Goal: Task Accomplishment & Management: Manage account settings

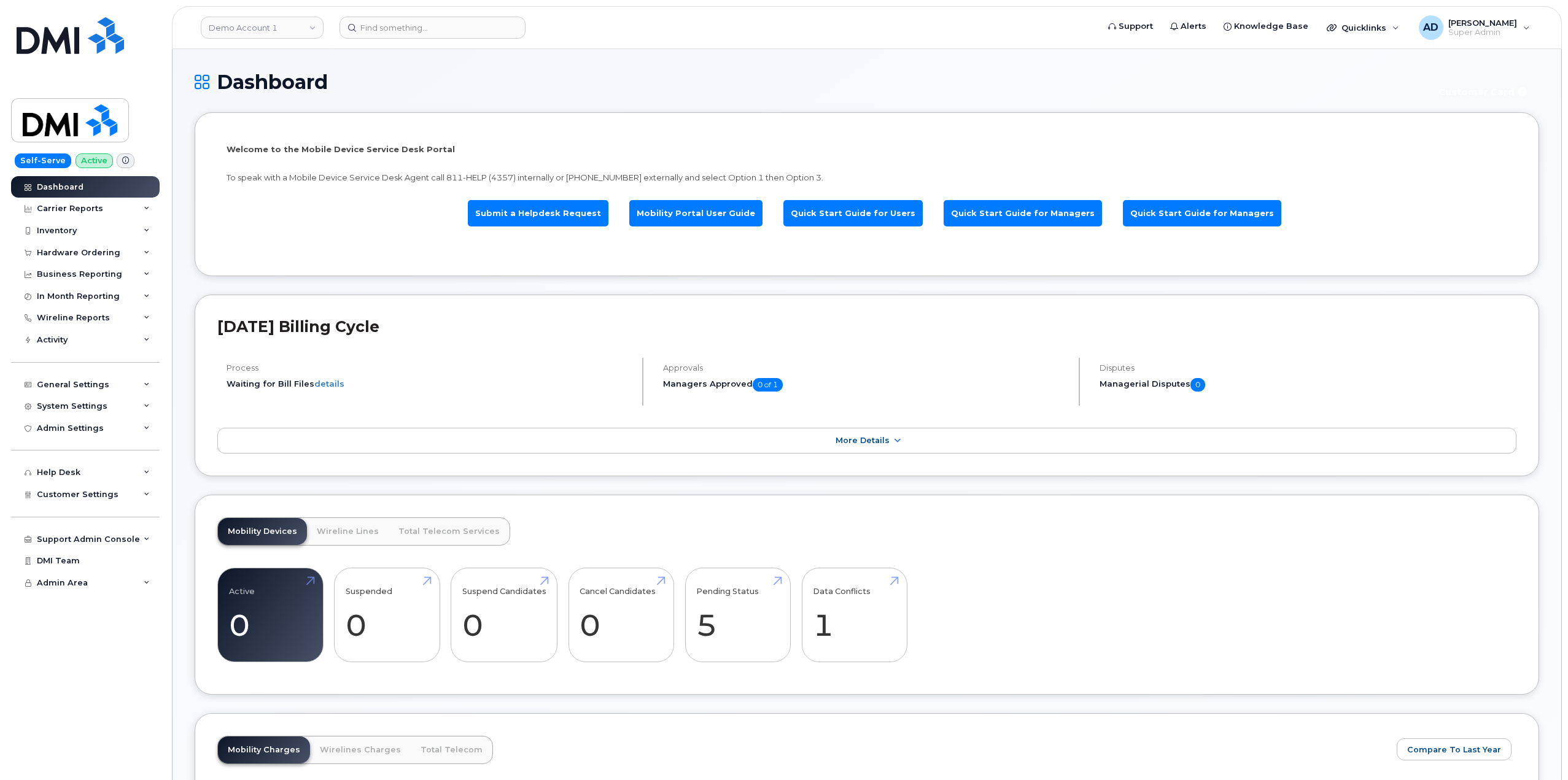
click at [412, 12] on header "Demo Account 1 Support Alerts Knowledge Base Quicklinks Suspend / Cancel Device…" at bounding box center [866, 27] width 1390 height 43
click at [414, 27] on input at bounding box center [432, 27] width 186 height 22
paste input "5813095255"
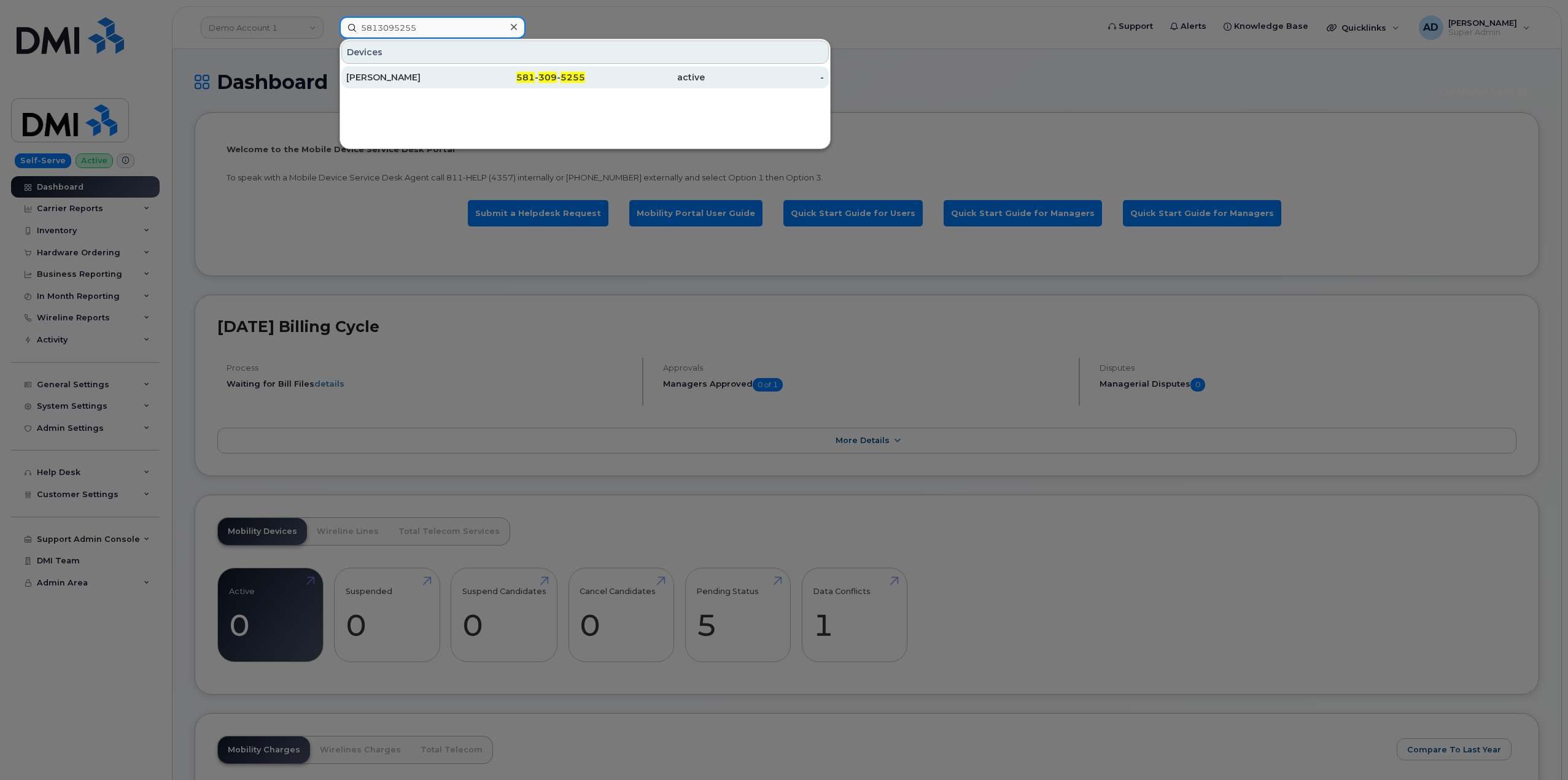
type input "5813095255"
click at [543, 79] on span "309" at bounding box center [548, 78] width 18 height 11
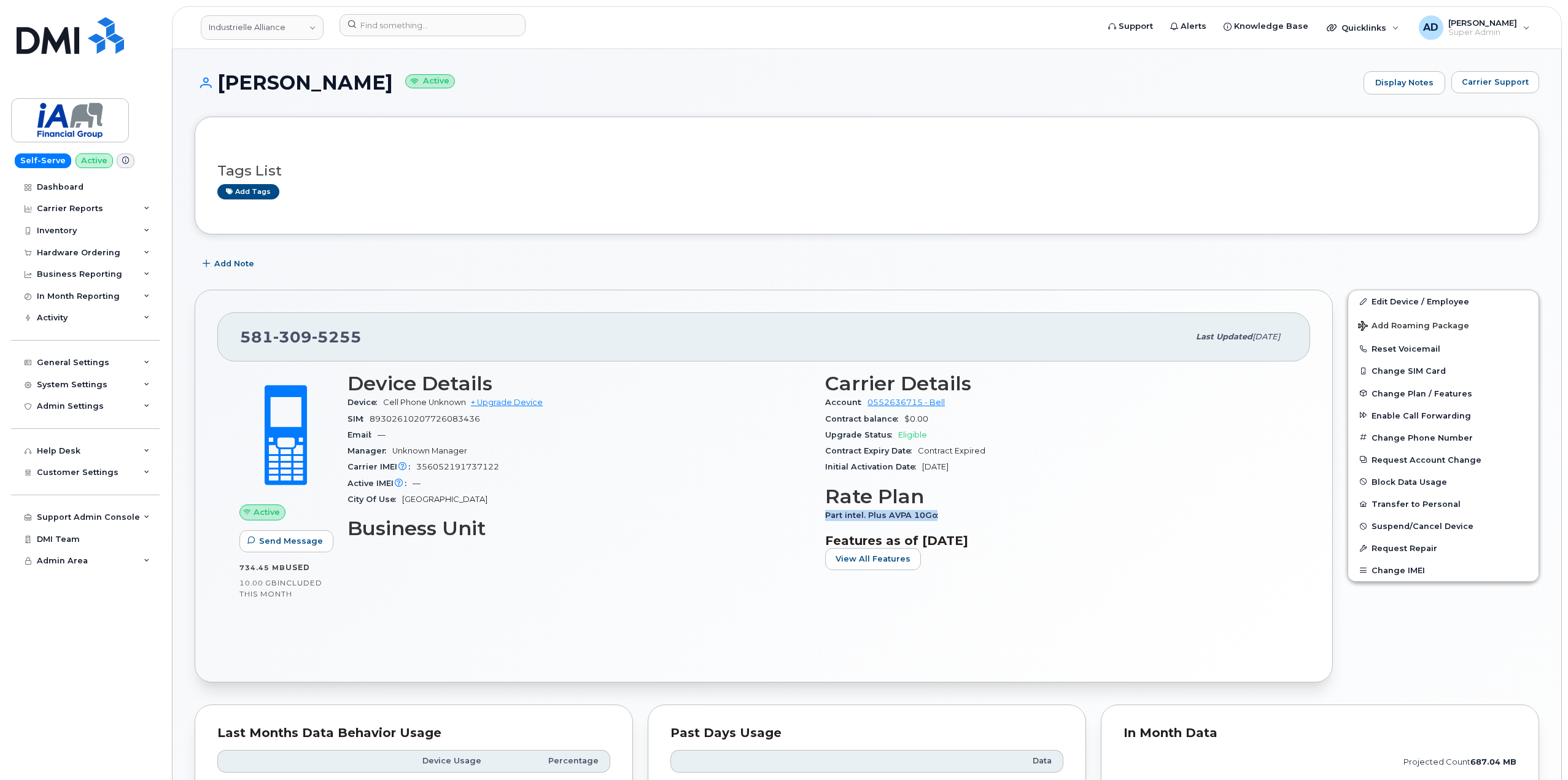
drag, startPoint x: 940, startPoint y: 516, endPoint x: 822, endPoint y: 509, distance: 118.2
click at [822, 509] on div "Carrier Details Account 0552636715 - Bell Contract balance $0.00 Upgrade Status…" at bounding box center [1057, 475] width 478 height 222
click at [1420, 392] on span "Change Plan / Features" at bounding box center [1422, 393] width 101 height 9
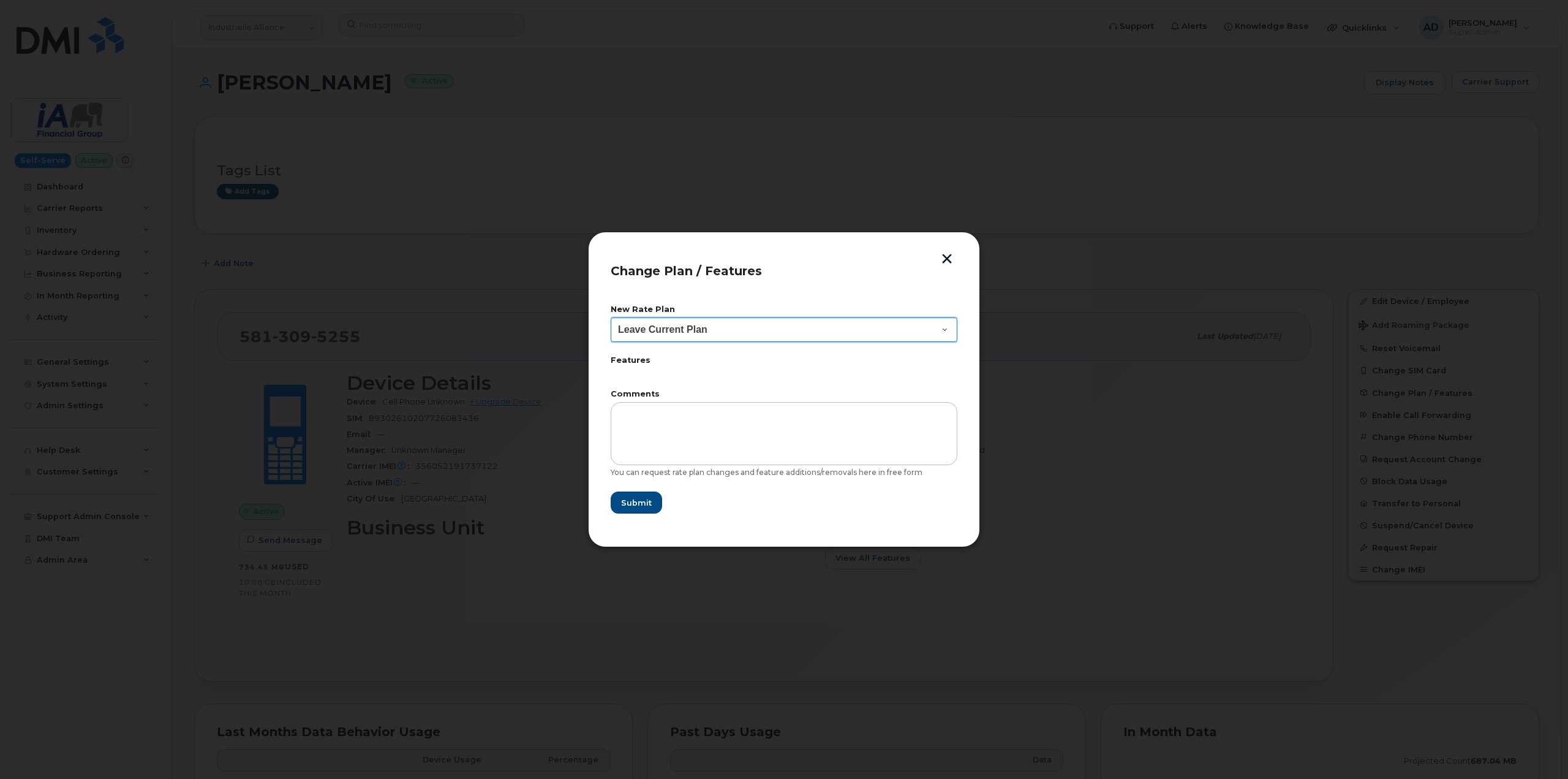
click at [804, 326] on select "Leave Current Plan" at bounding box center [784, 330] width 347 height 25
click at [841, 271] on header "Change Plan / Features" at bounding box center [784, 275] width 347 height 40
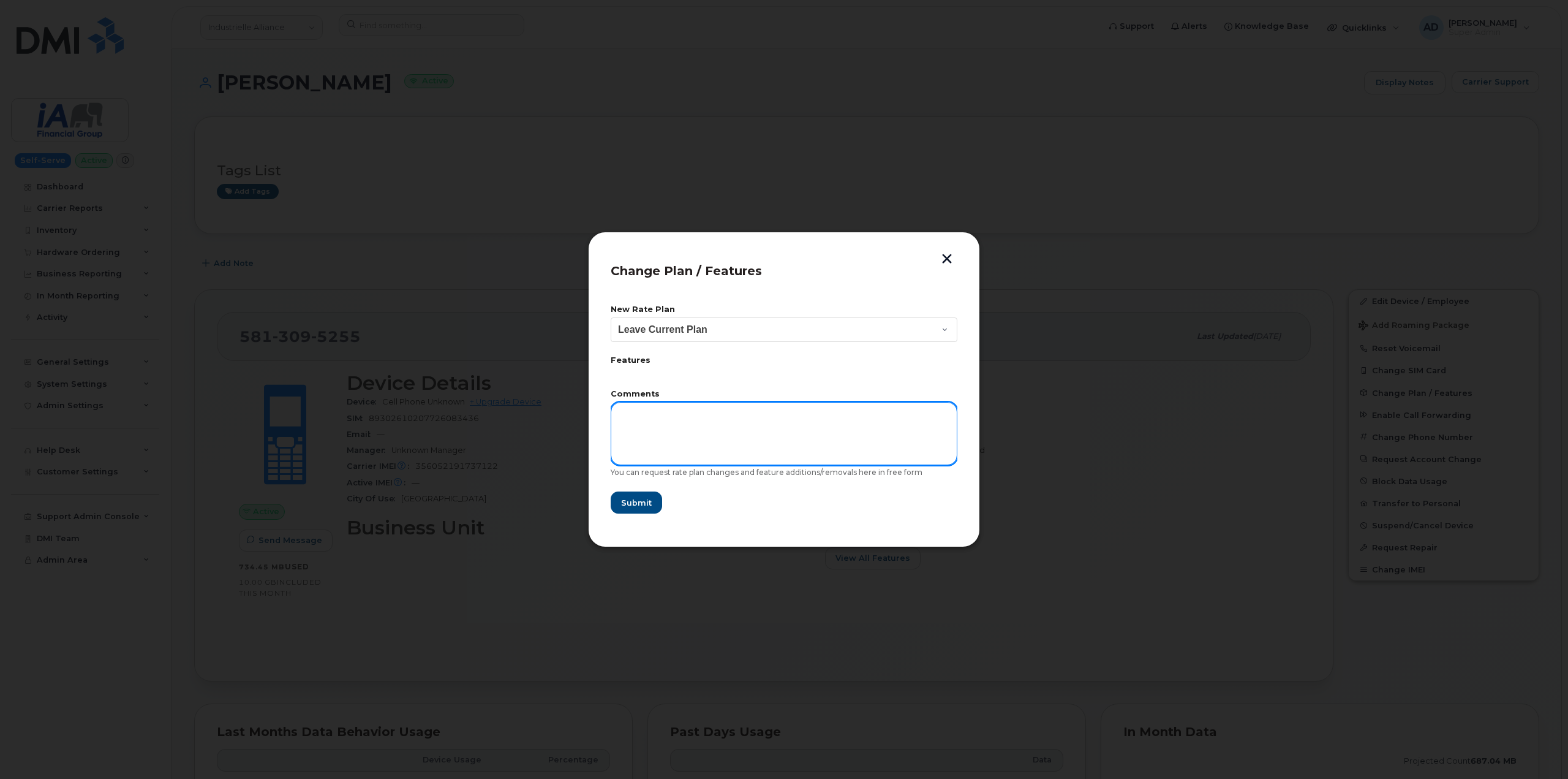
click at [769, 427] on textarea at bounding box center [784, 433] width 347 height 62
click at [770, 427] on textarea at bounding box center [784, 433] width 347 height 62
click at [951, 258] on button "button" at bounding box center [946, 260] width 18 height 13
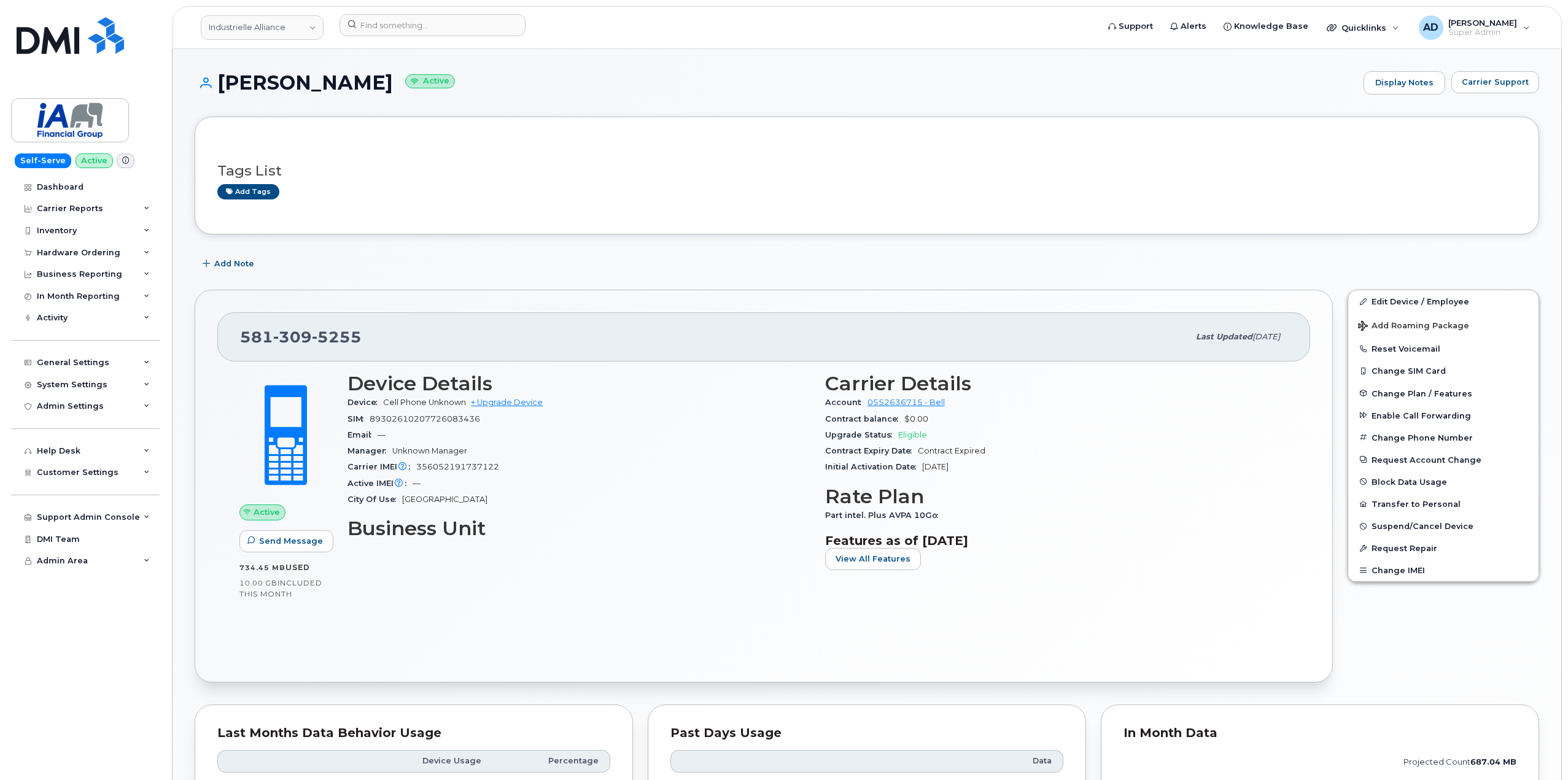
click at [544, 154] on div "Tags List Add tags" at bounding box center [867, 176] width 1299 height 48
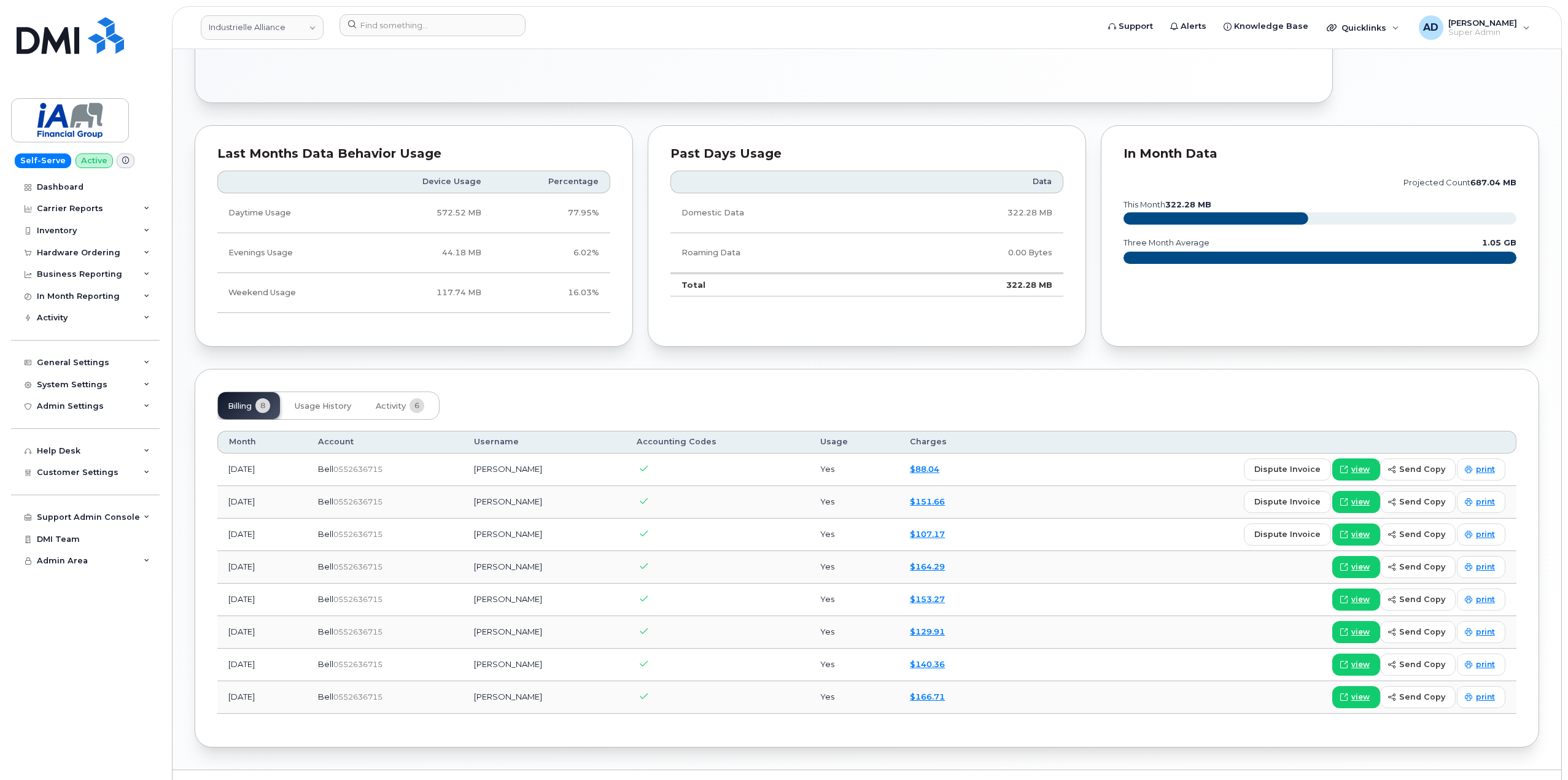
scroll to position [608, 0]
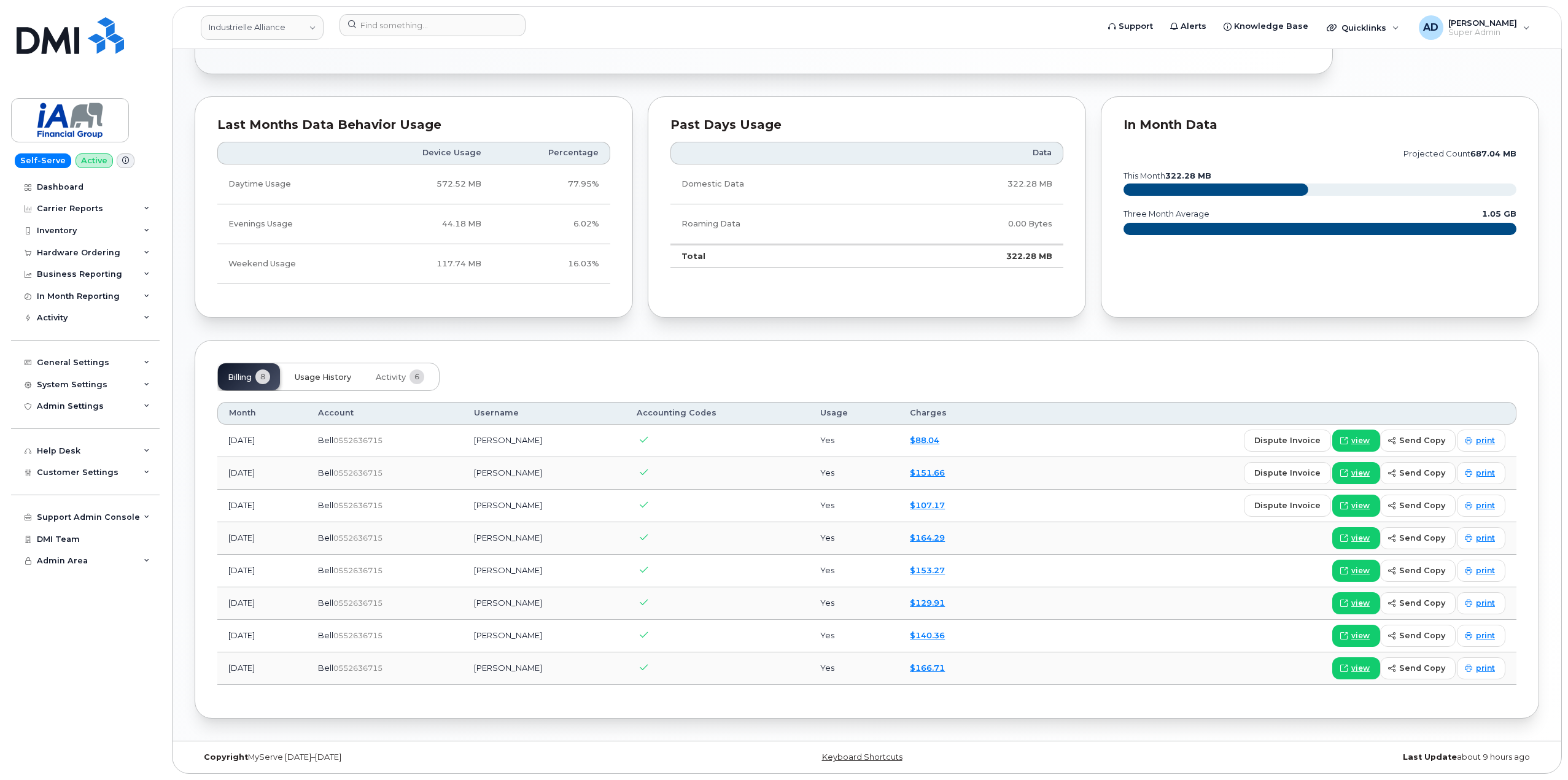
click at [313, 376] on span "Usage History" at bounding box center [323, 377] width 57 height 10
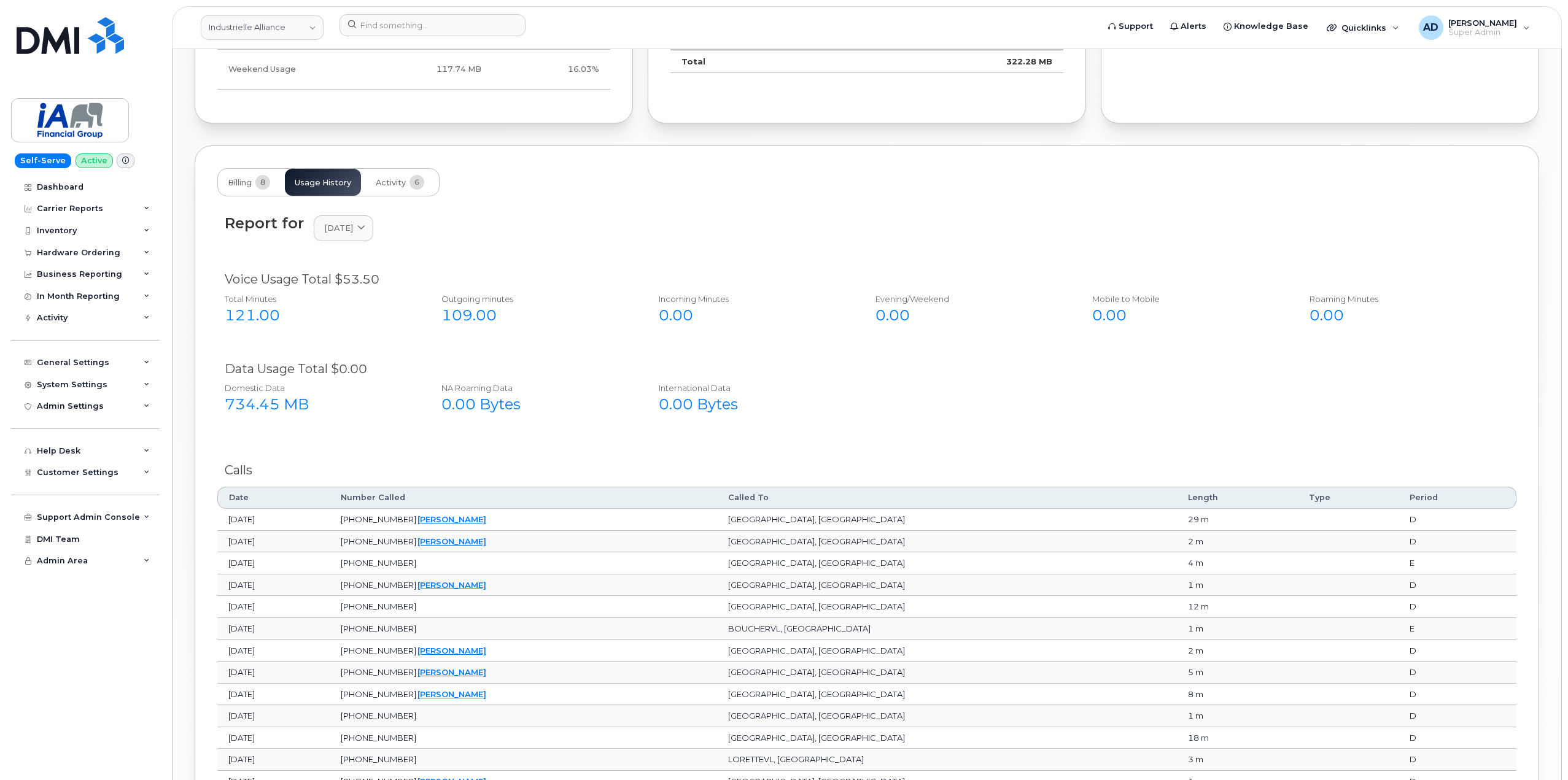
scroll to position [739, 0]
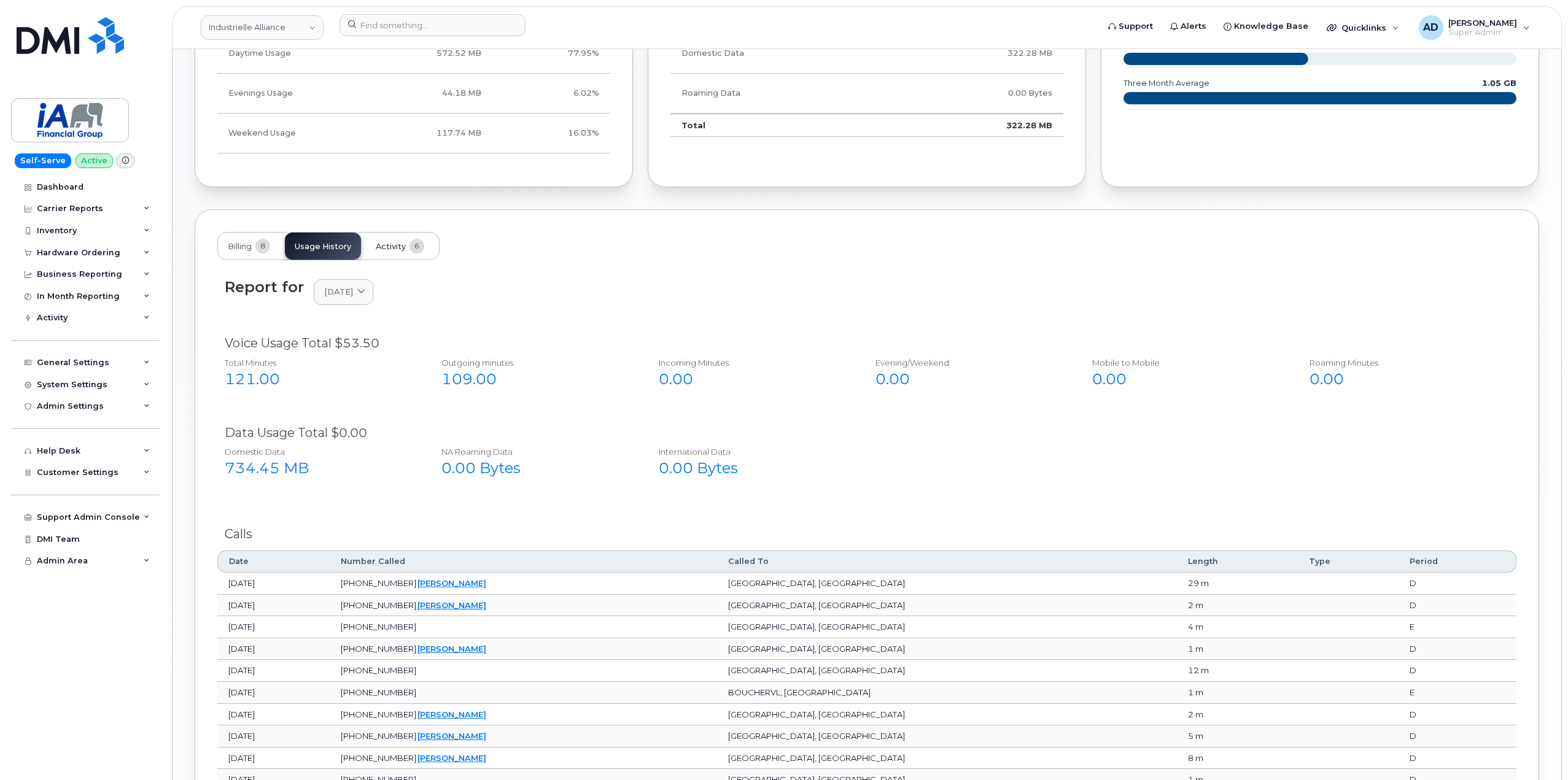
click at [388, 242] on span "Activity" at bounding box center [391, 246] width 30 height 10
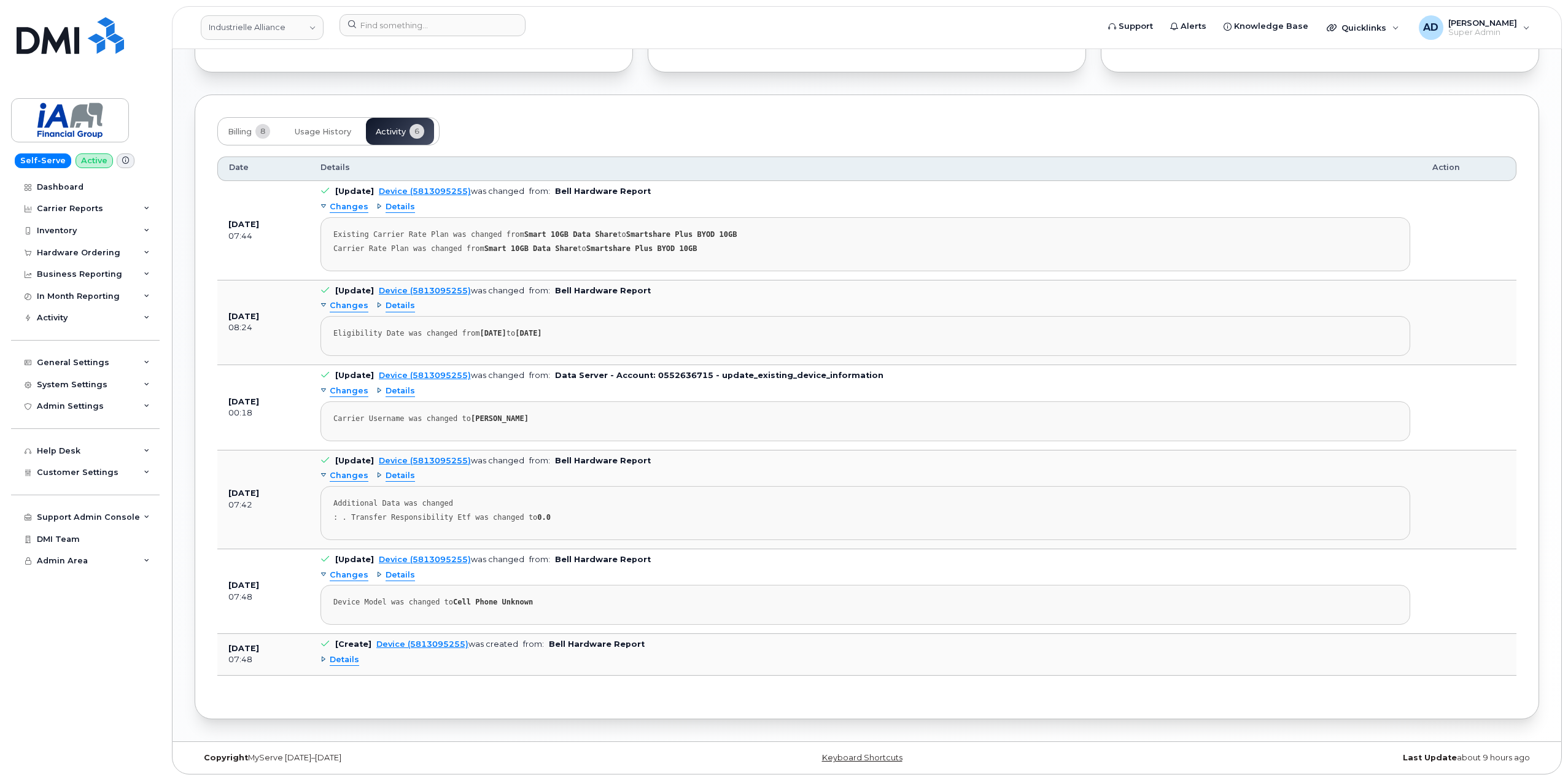
scroll to position [854, 0]
drag, startPoint x: 352, startPoint y: 657, endPoint x: 362, endPoint y: 655, distance: 10.2
click at [352, 657] on span "Details" at bounding box center [344, 659] width 29 height 12
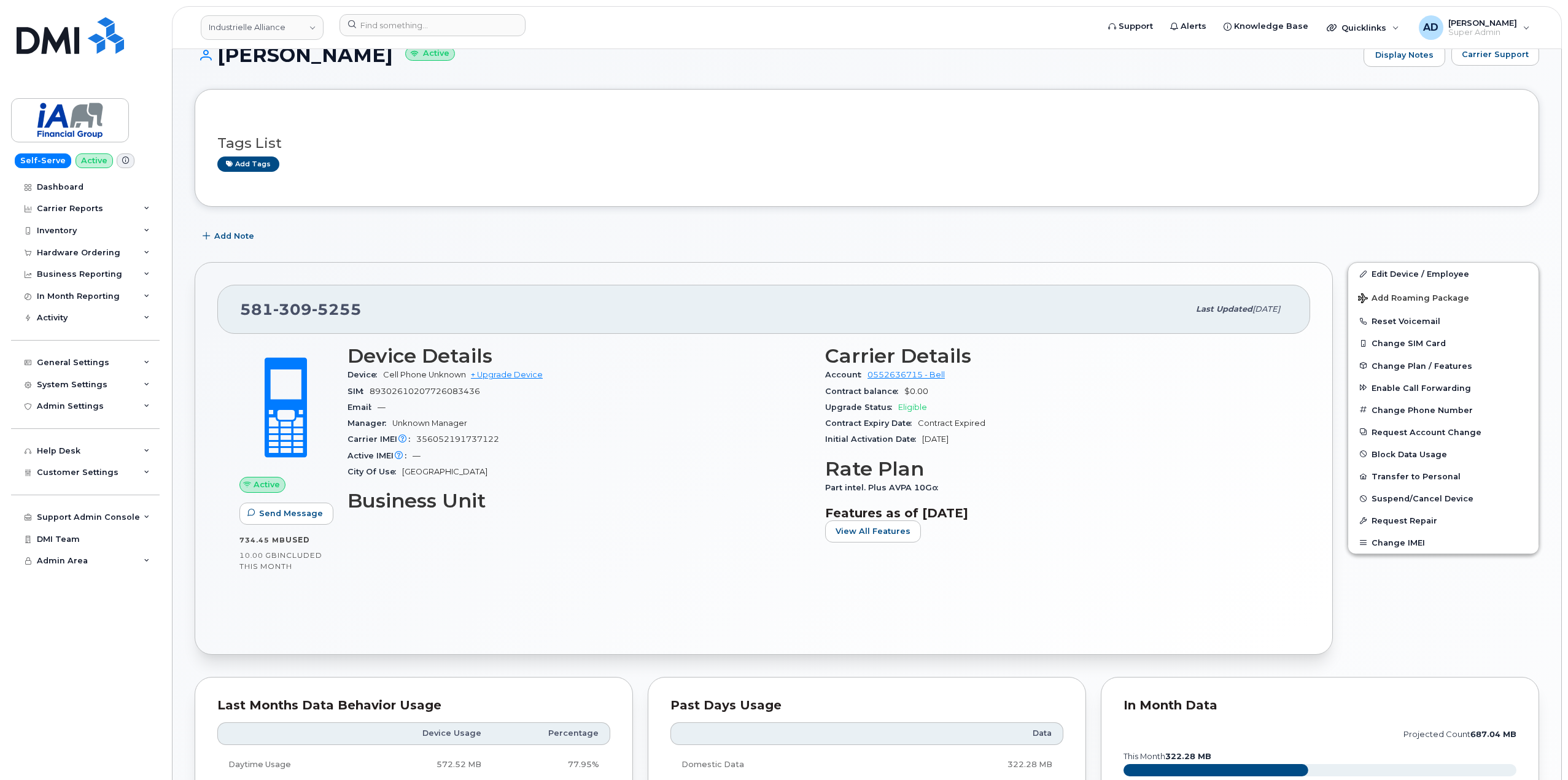
scroll to position [0, 0]
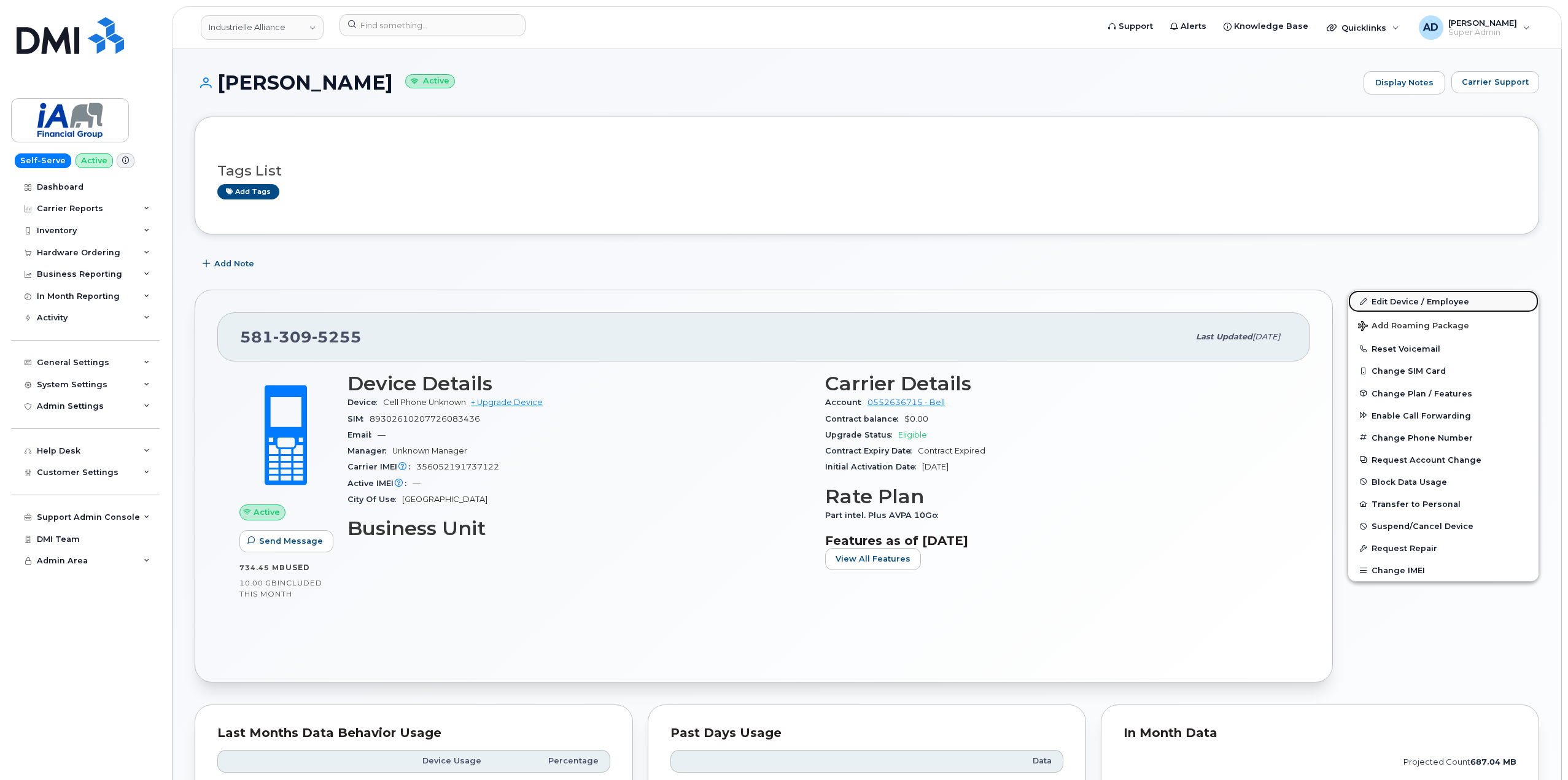
click at [1395, 300] on link "Edit Device / Employee" at bounding box center [1444, 301] width 190 height 22
click at [117, 214] on div "Carrier Reports" at bounding box center [85, 208] width 148 height 22
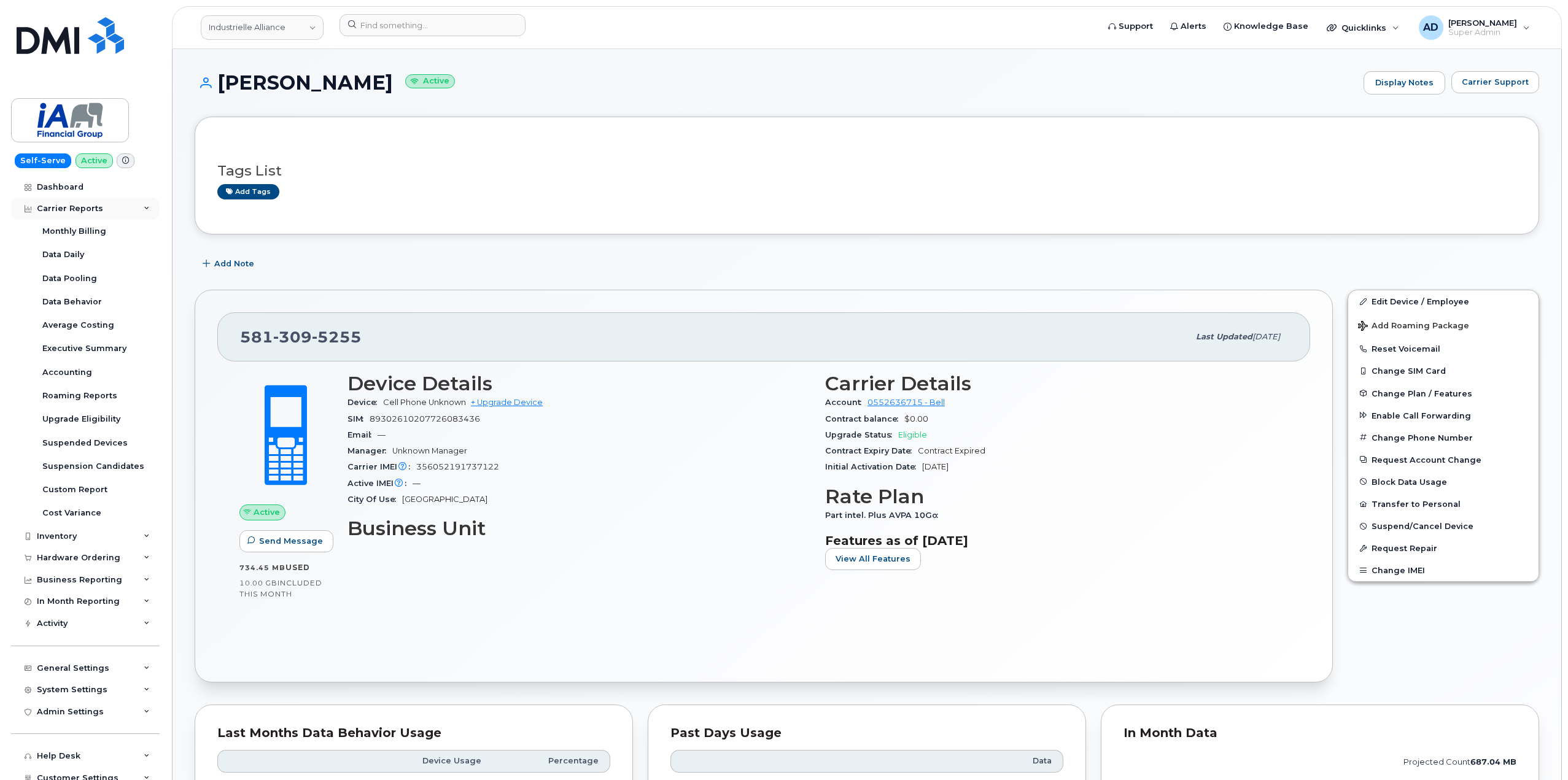
click at [102, 209] on div "Carrier Reports" at bounding box center [85, 208] width 148 height 22
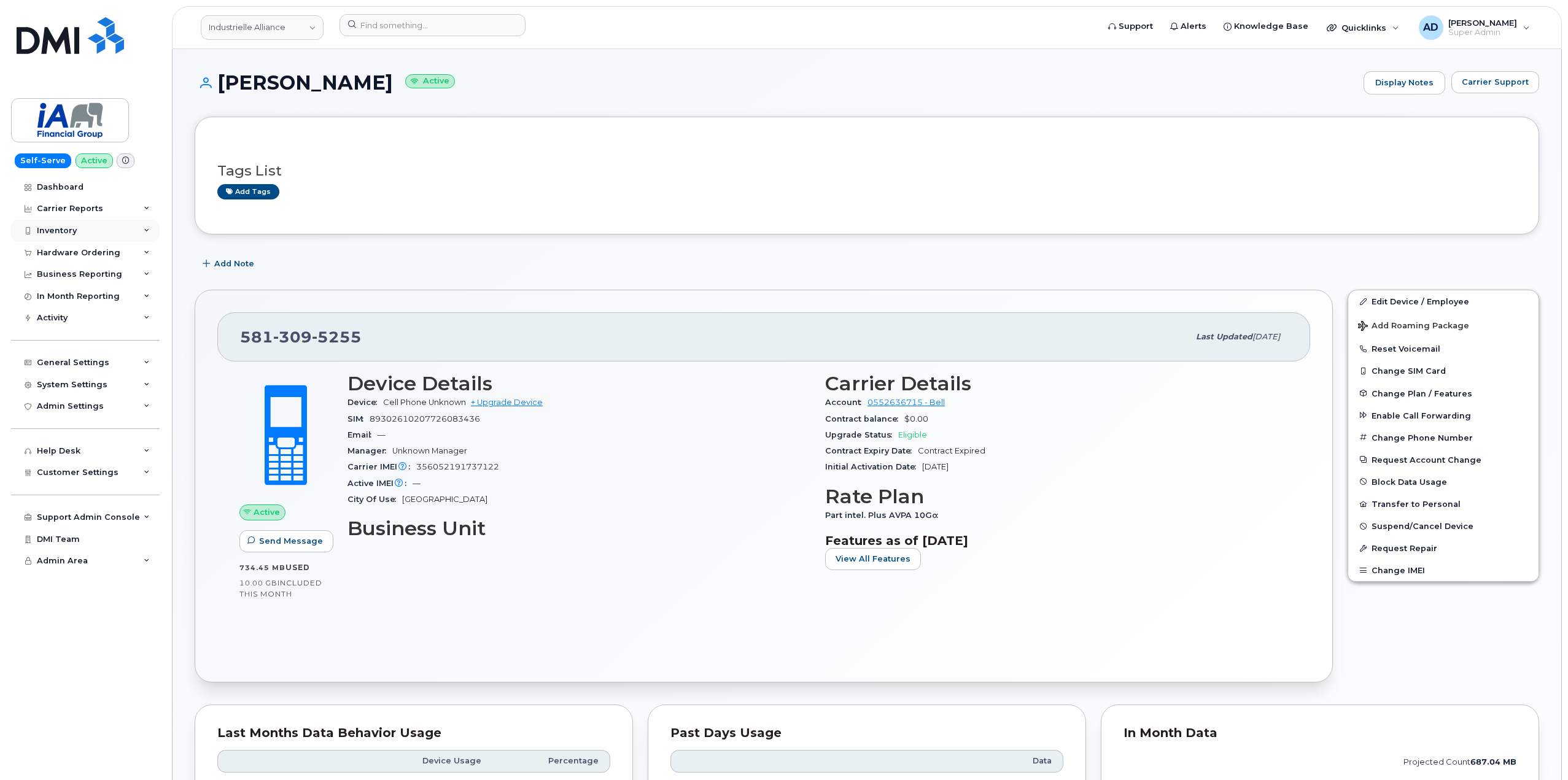
click at [106, 229] on div "Inventory" at bounding box center [85, 230] width 148 height 22
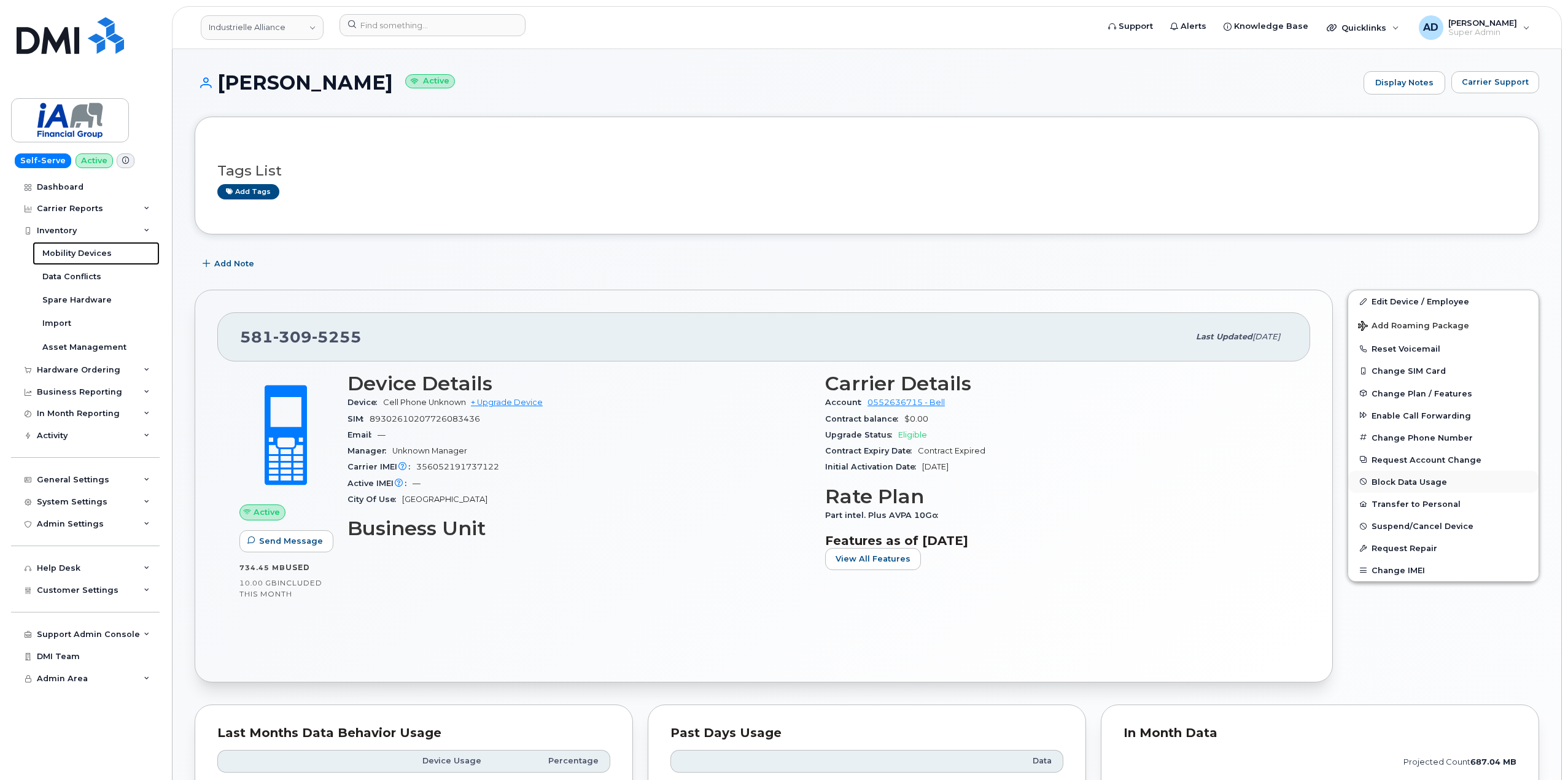
scroll to position [123, 0]
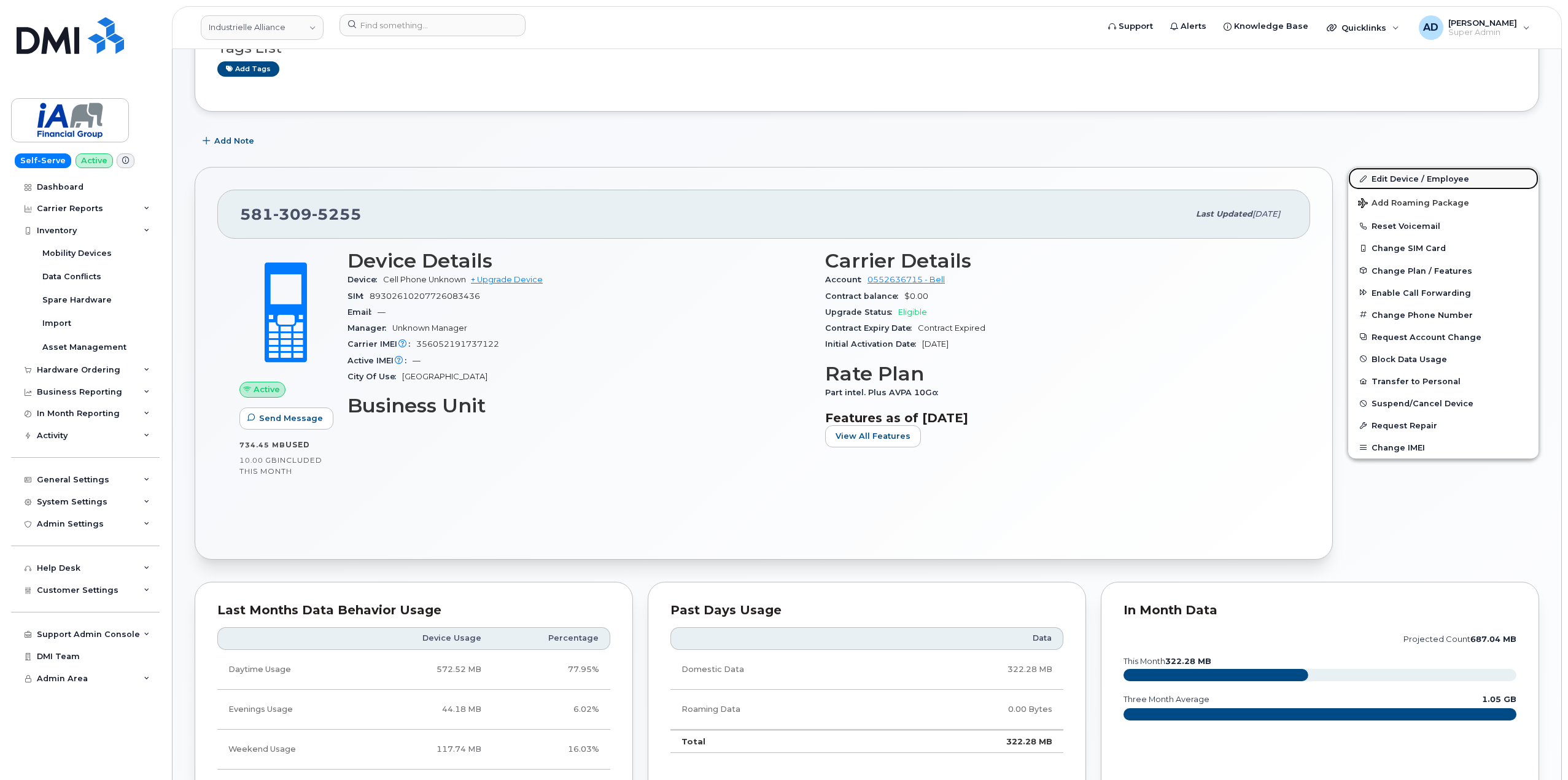
click at [1427, 177] on link "Edit Device / Employee" at bounding box center [1444, 178] width 190 height 22
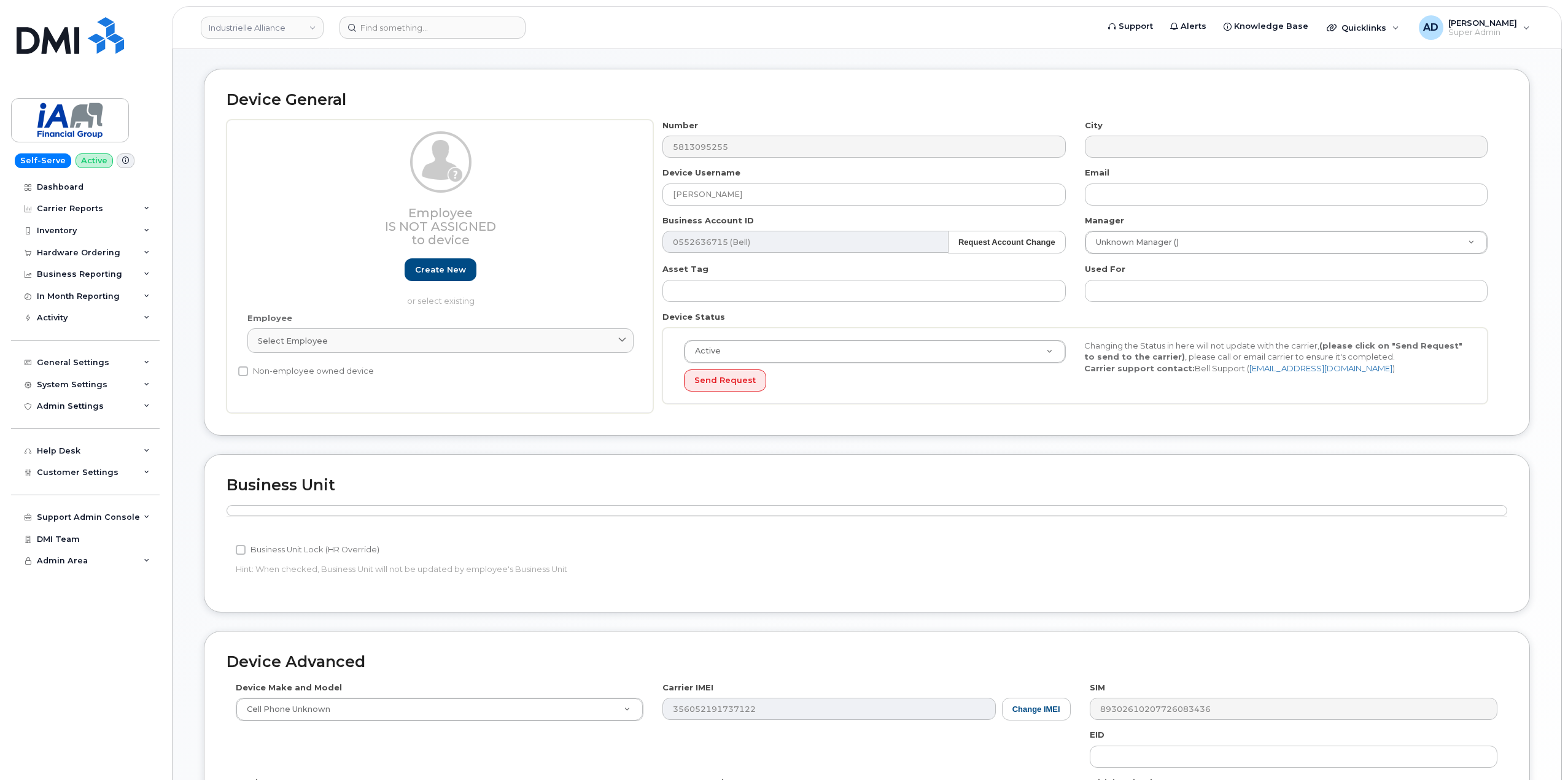
scroll to position [16, 0]
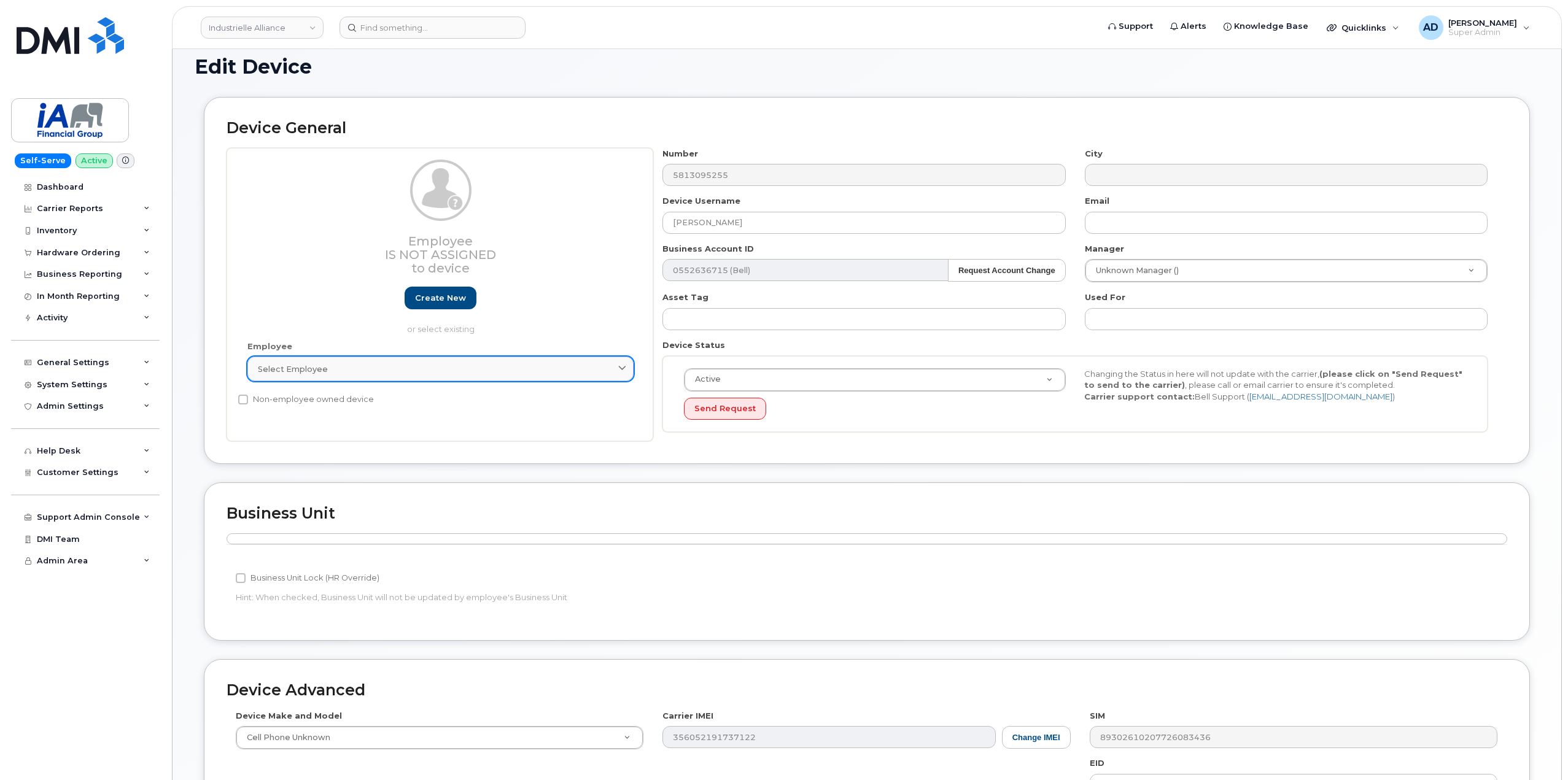
click at [403, 369] on div "Select employee" at bounding box center [440, 369] width 365 height 12
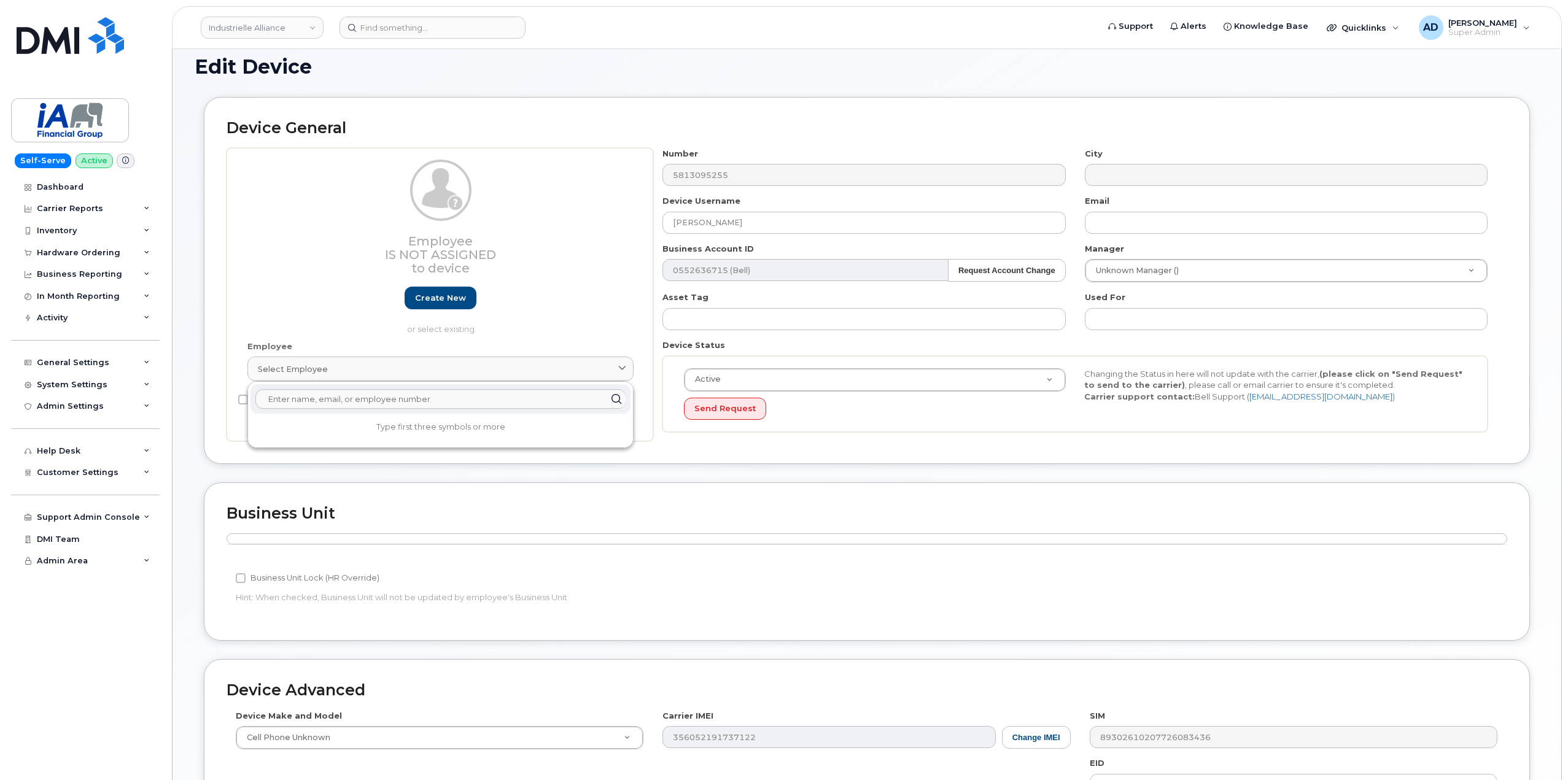
click at [467, 310] on div "Employee Is not assigned to device Create new or select existing" at bounding box center [440, 247] width 386 height 176
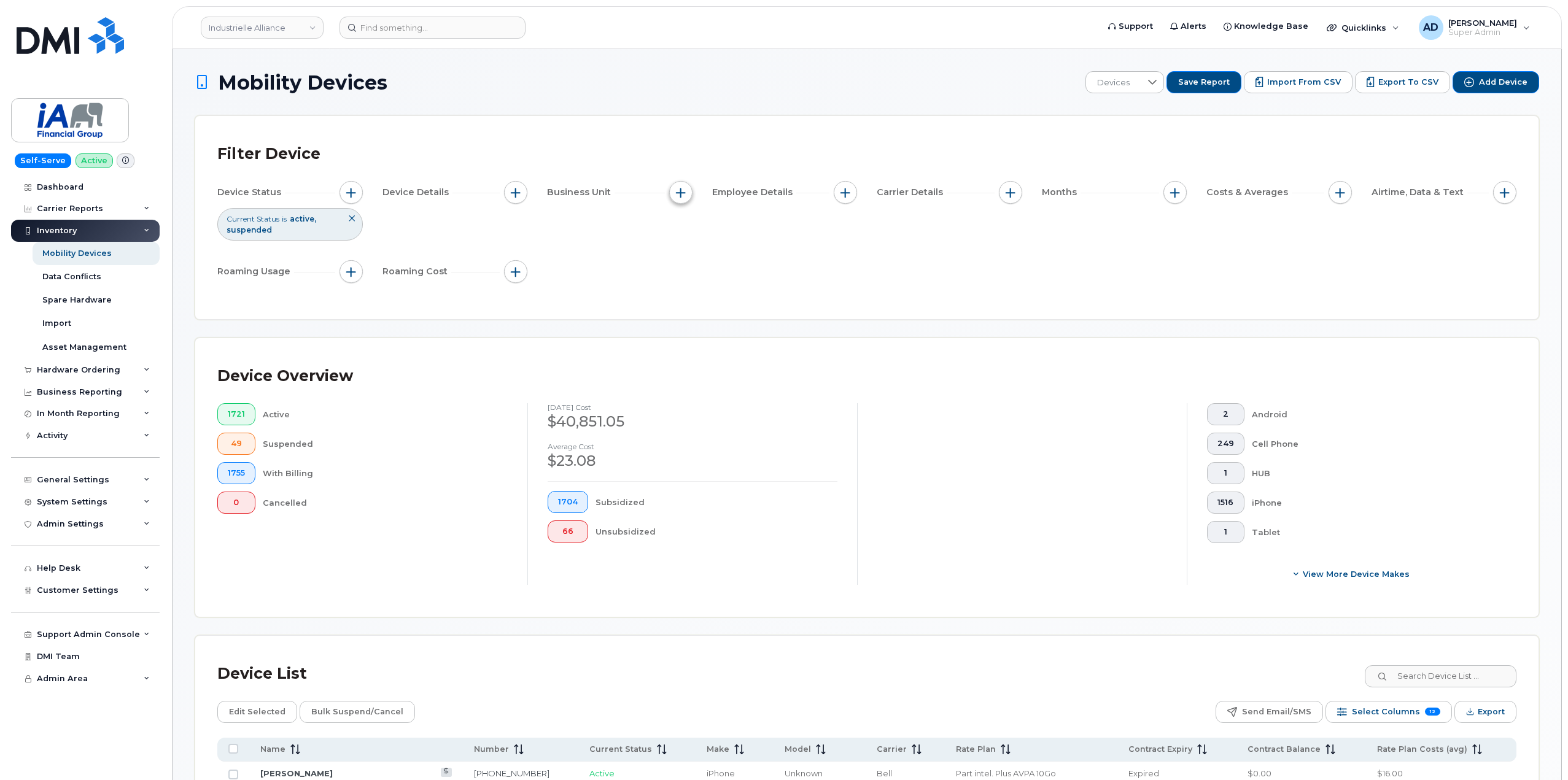
click at [690, 190] on button "button" at bounding box center [682, 193] width 24 height 24
click at [785, 177] on div "Filter Device Device Status Current Status is active suspended Device Details B…" at bounding box center [867, 218] width 1299 height 159
click at [1009, 192] on span "button" at bounding box center [1010, 192] width 10 height 10
click at [992, 206] on div "Carrier Details" at bounding box center [949, 195] width 145 height 27
click at [1023, 182] on div "Device Status Current Status is active suspended Device Details Business Unit E…" at bounding box center [867, 234] width 1299 height 107
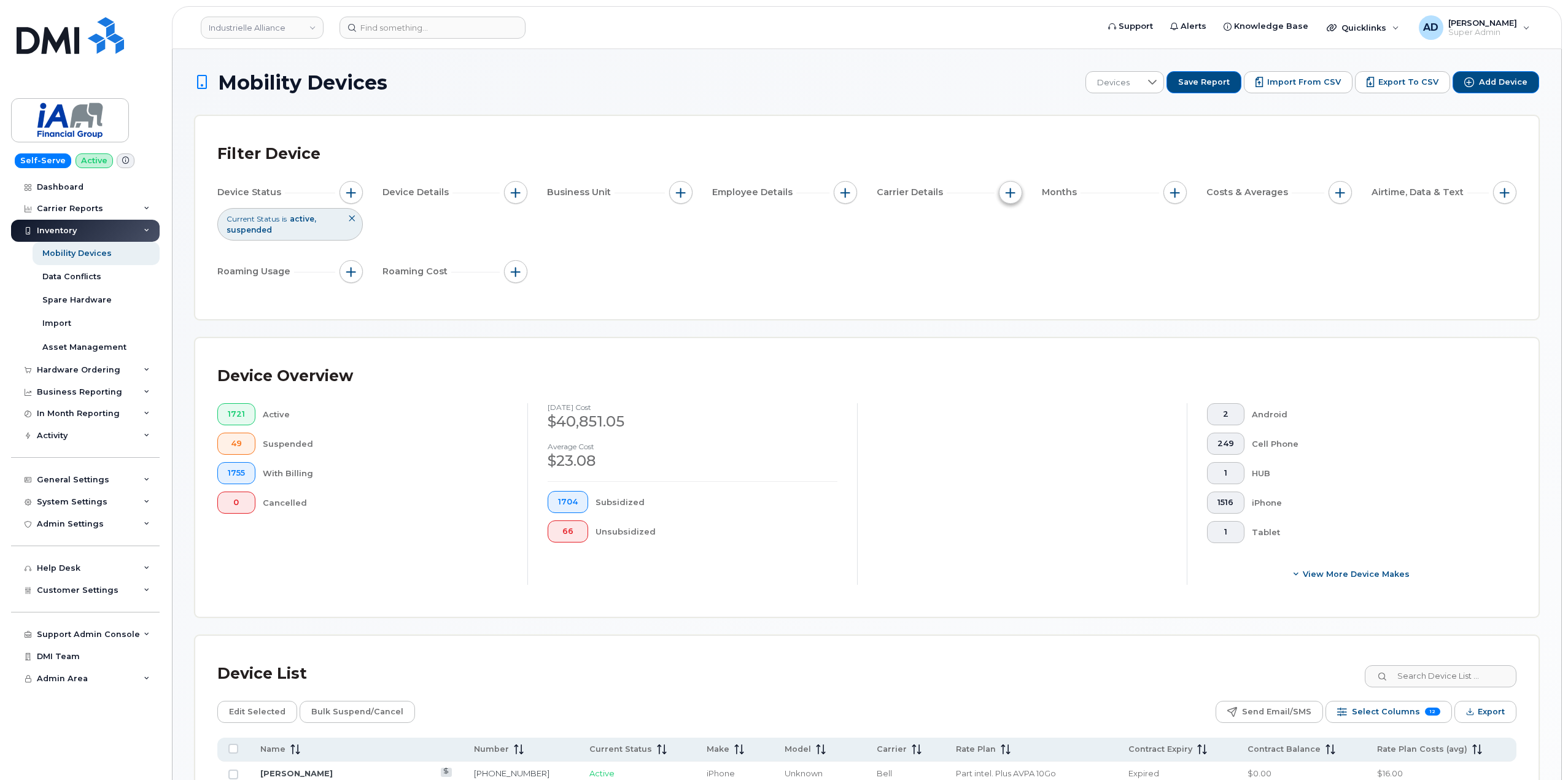
click at [1013, 191] on span "button" at bounding box center [1010, 192] width 10 height 10
click at [718, 204] on div "Employee Details" at bounding box center [784, 195] width 145 height 27
click at [539, 194] on div "Device Status Current Status is active suspended Device Details Business Unit E…" at bounding box center [867, 234] width 1299 height 107
click at [501, 196] on div "Device Details" at bounding box center [455, 193] width 145 height 24
click at [509, 196] on button "button" at bounding box center [516, 193] width 24 height 24
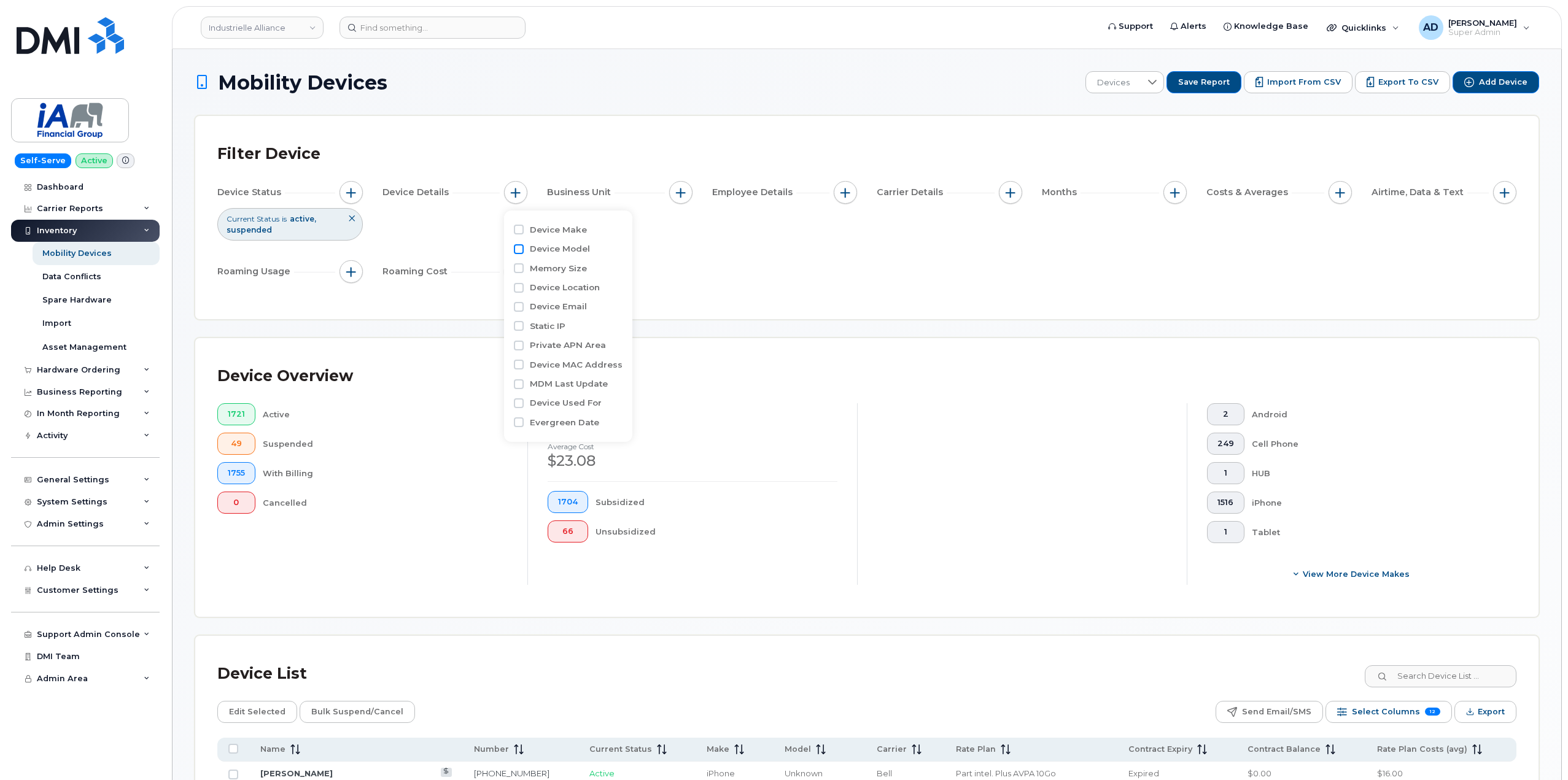
click at [518, 247] on input "Device Model" at bounding box center [519, 249] width 10 height 10
checkbox input "true"
click at [562, 297] on input "text" at bounding box center [597, 299] width 132 height 22
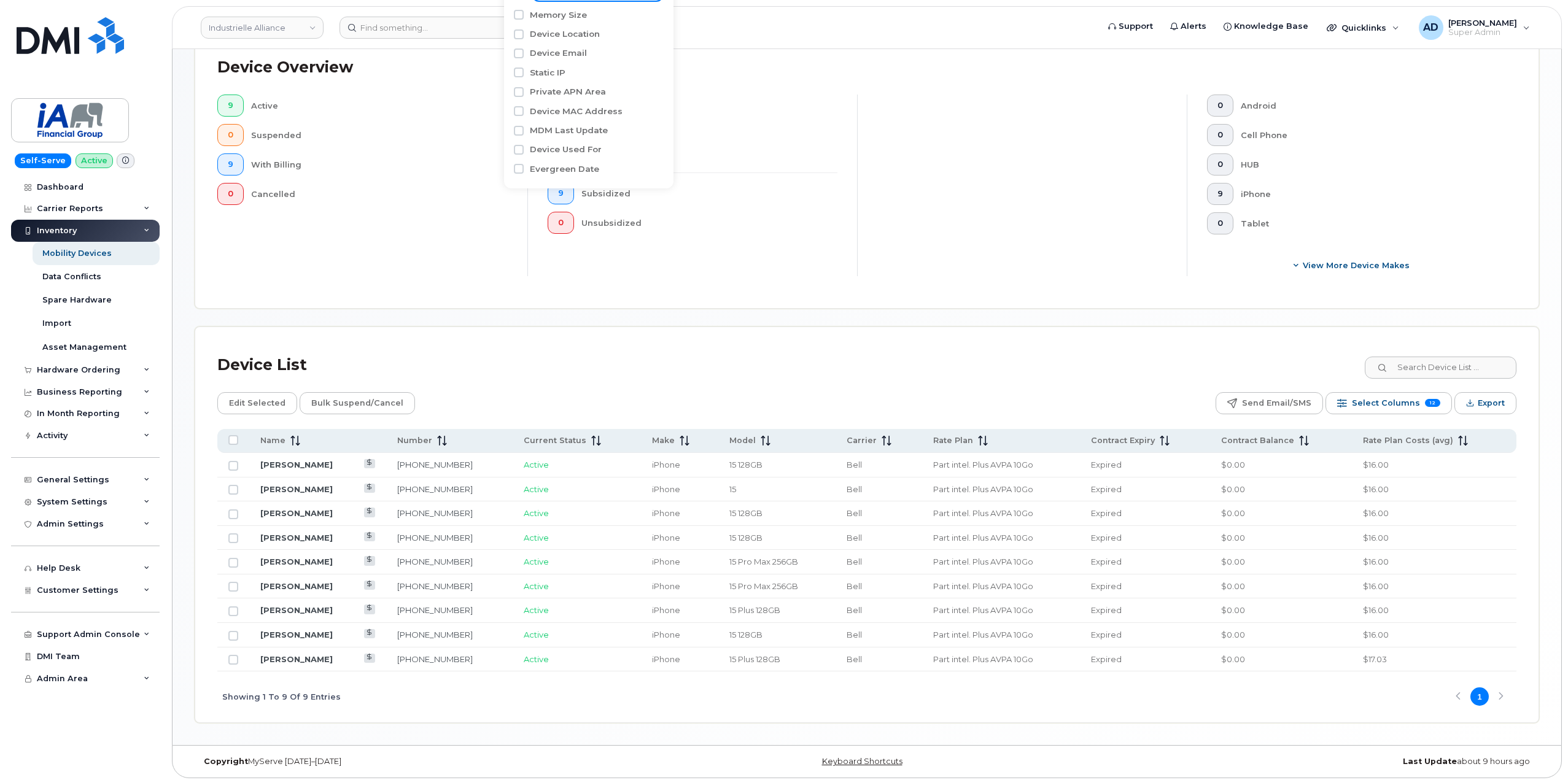
scroll to position [313, 0]
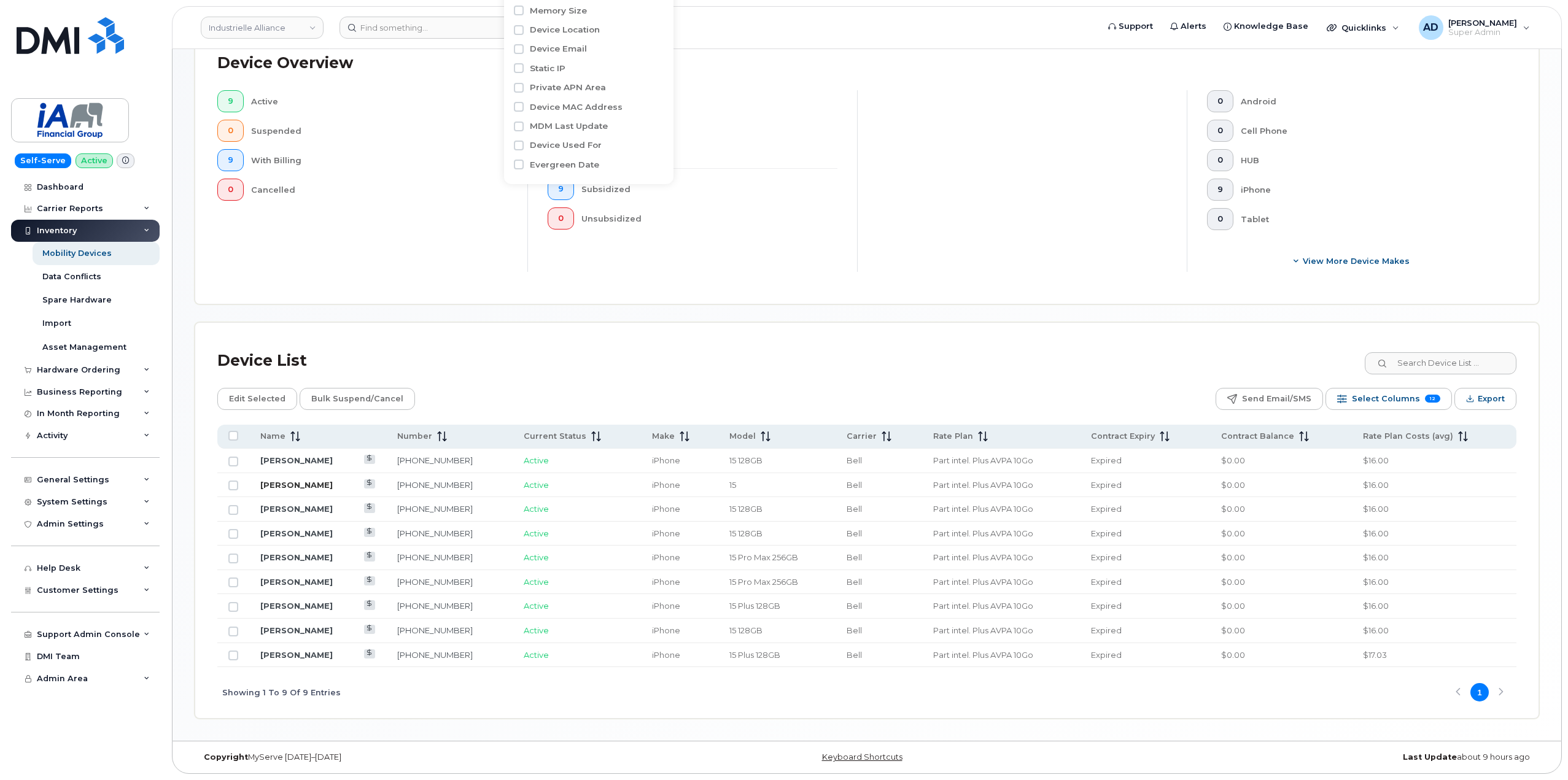
type input "15"
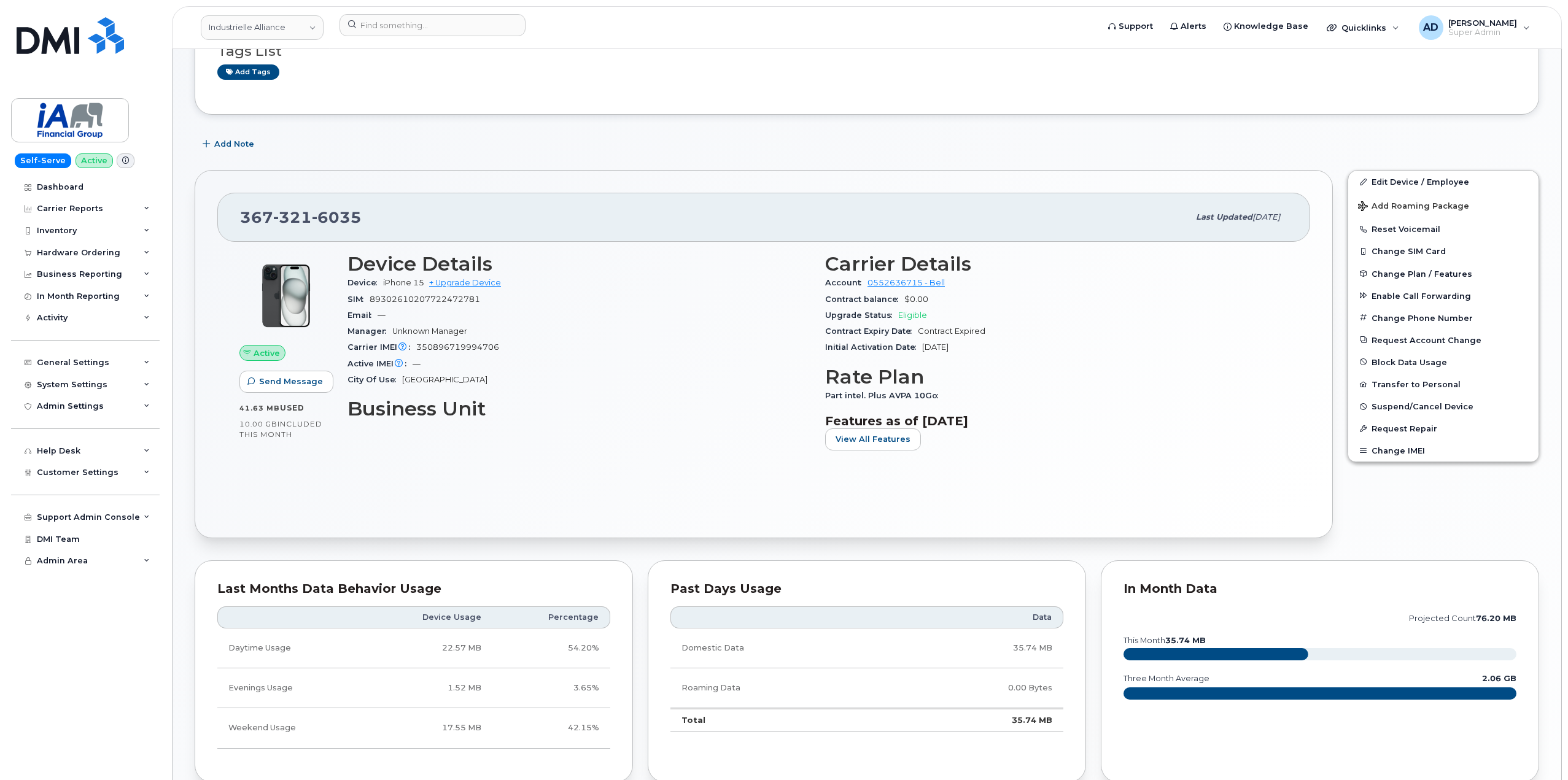
scroll to position [123, 0]
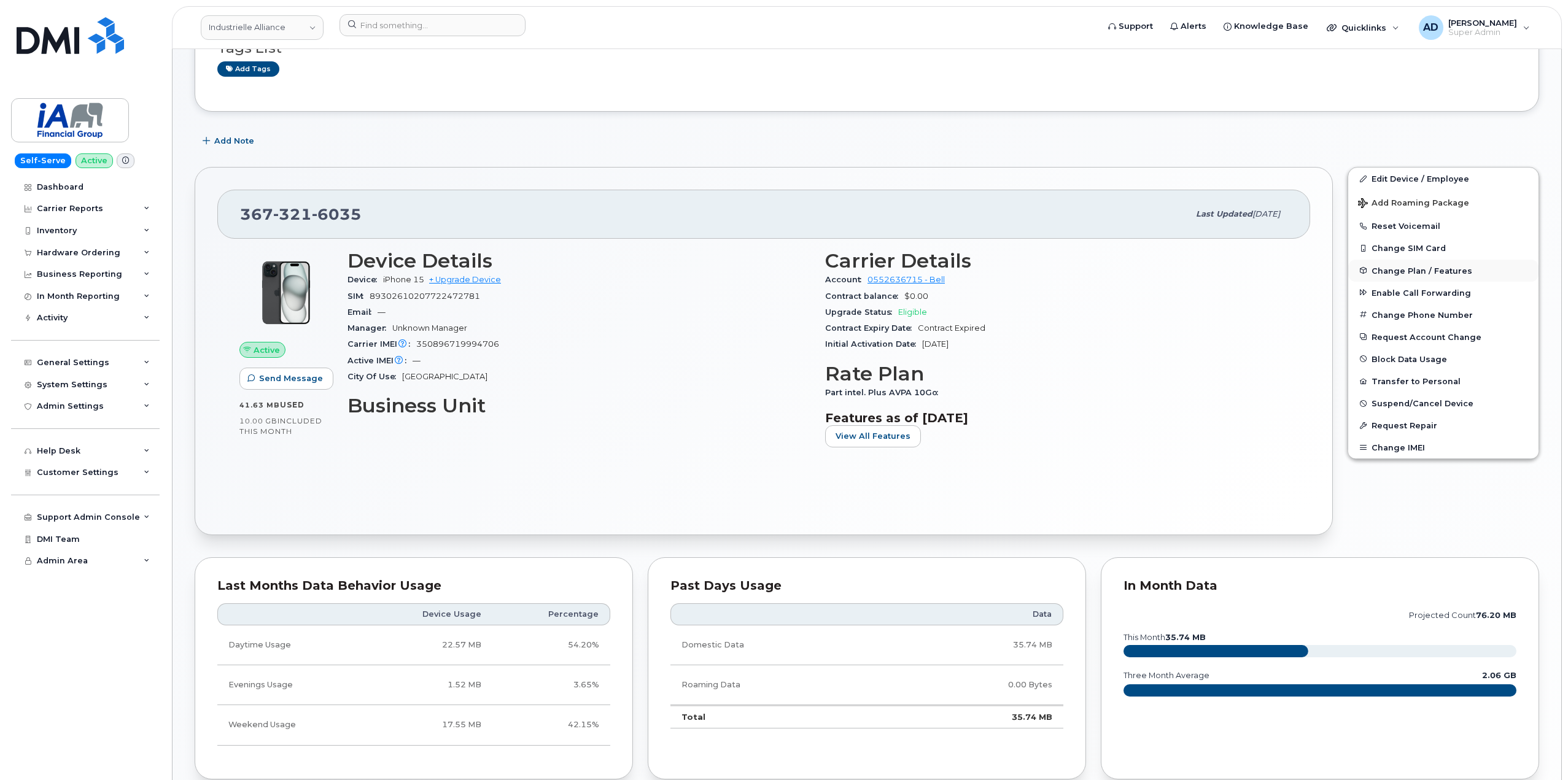
click at [1431, 268] on span "Change Plan / Features" at bounding box center [1422, 271] width 101 height 9
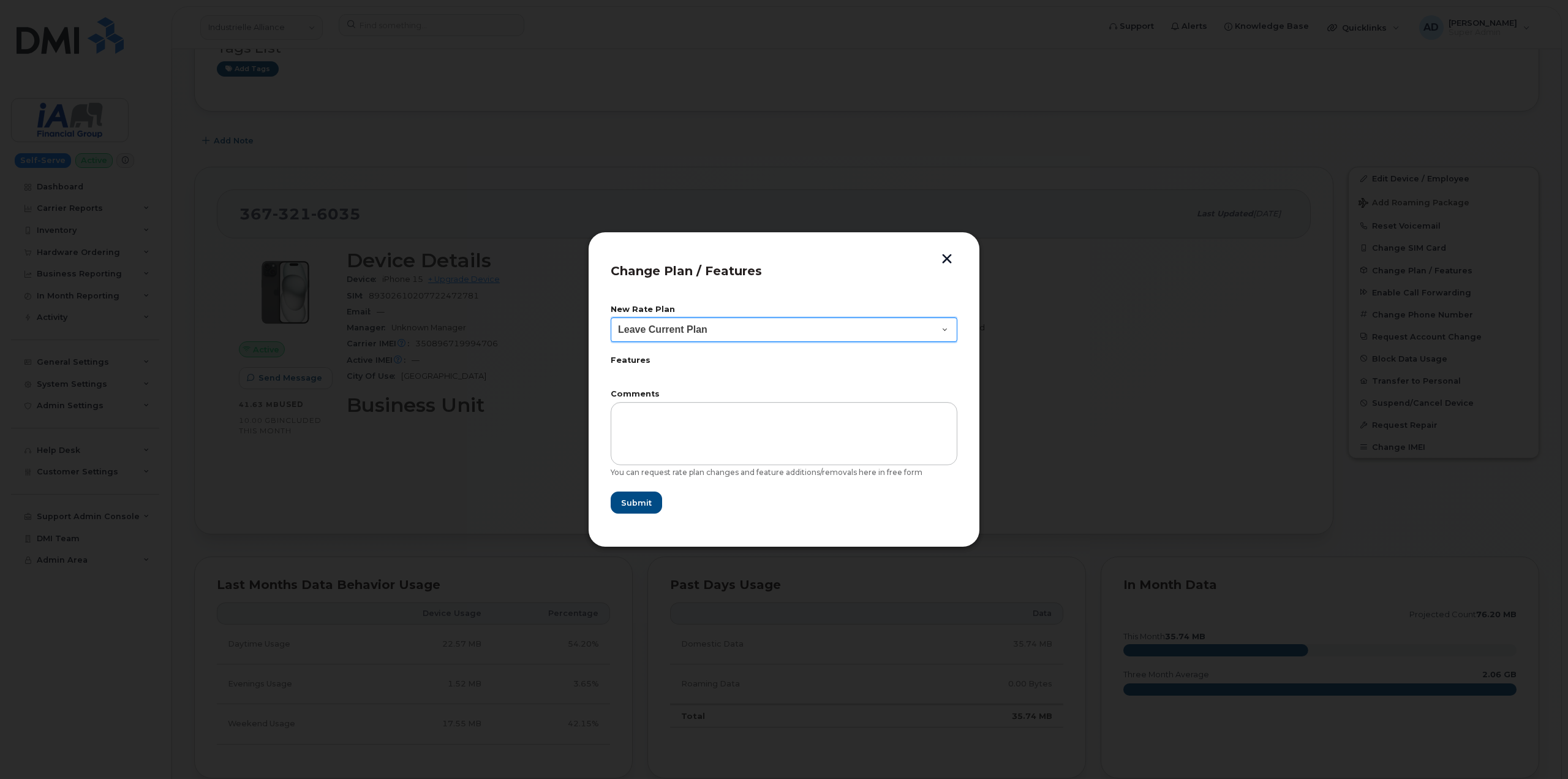
click at [758, 332] on select "Leave Current Plan BYOD Smartshare Plus NA 10GB 30 Smartshare Plus 10GB Data Sm…" at bounding box center [784, 330] width 347 height 25
click at [949, 259] on button "button" at bounding box center [946, 260] width 18 height 13
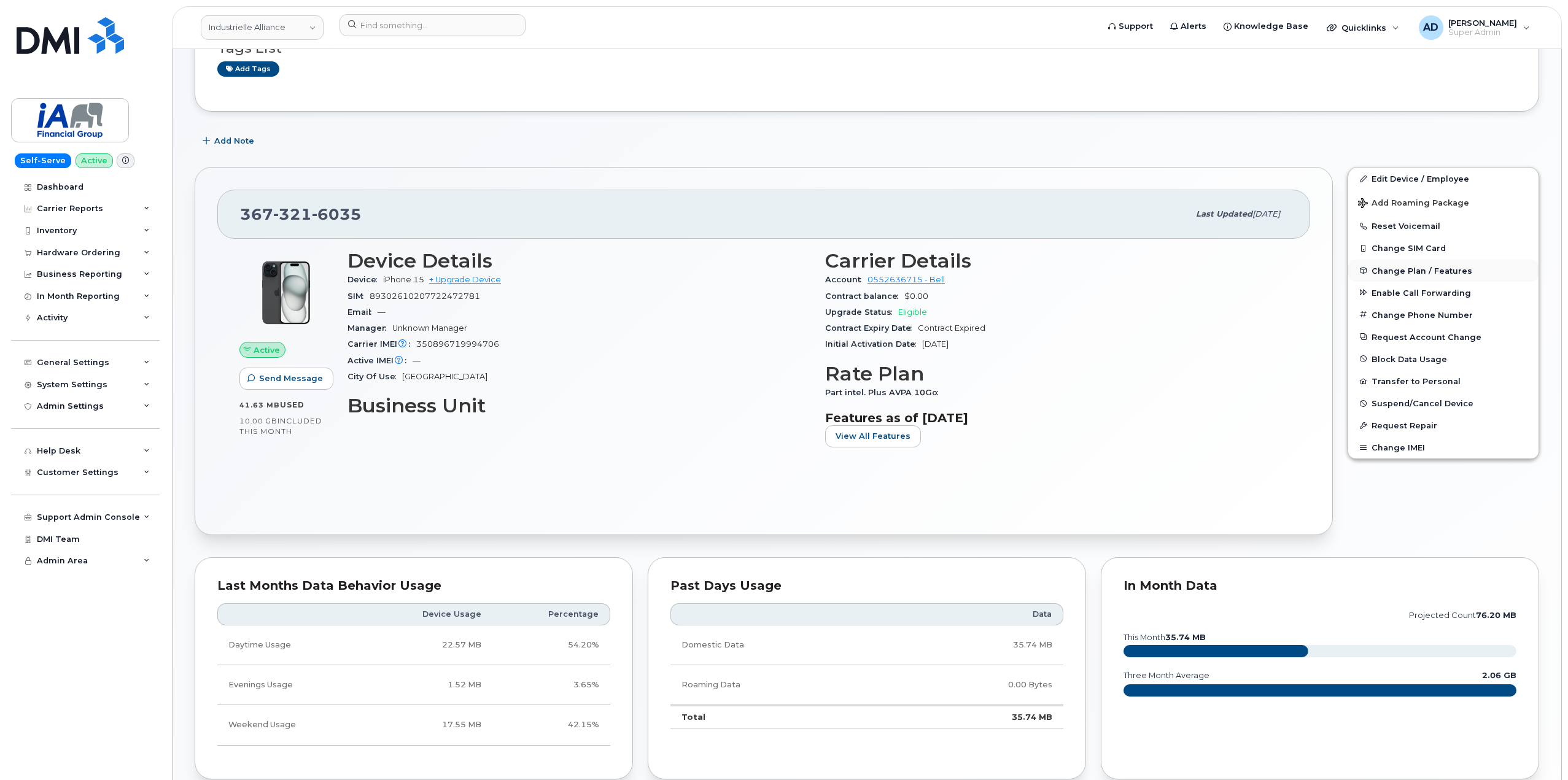
click at [1465, 270] on span "Change Plan / Features" at bounding box center [1422, 271] width 101 height 9
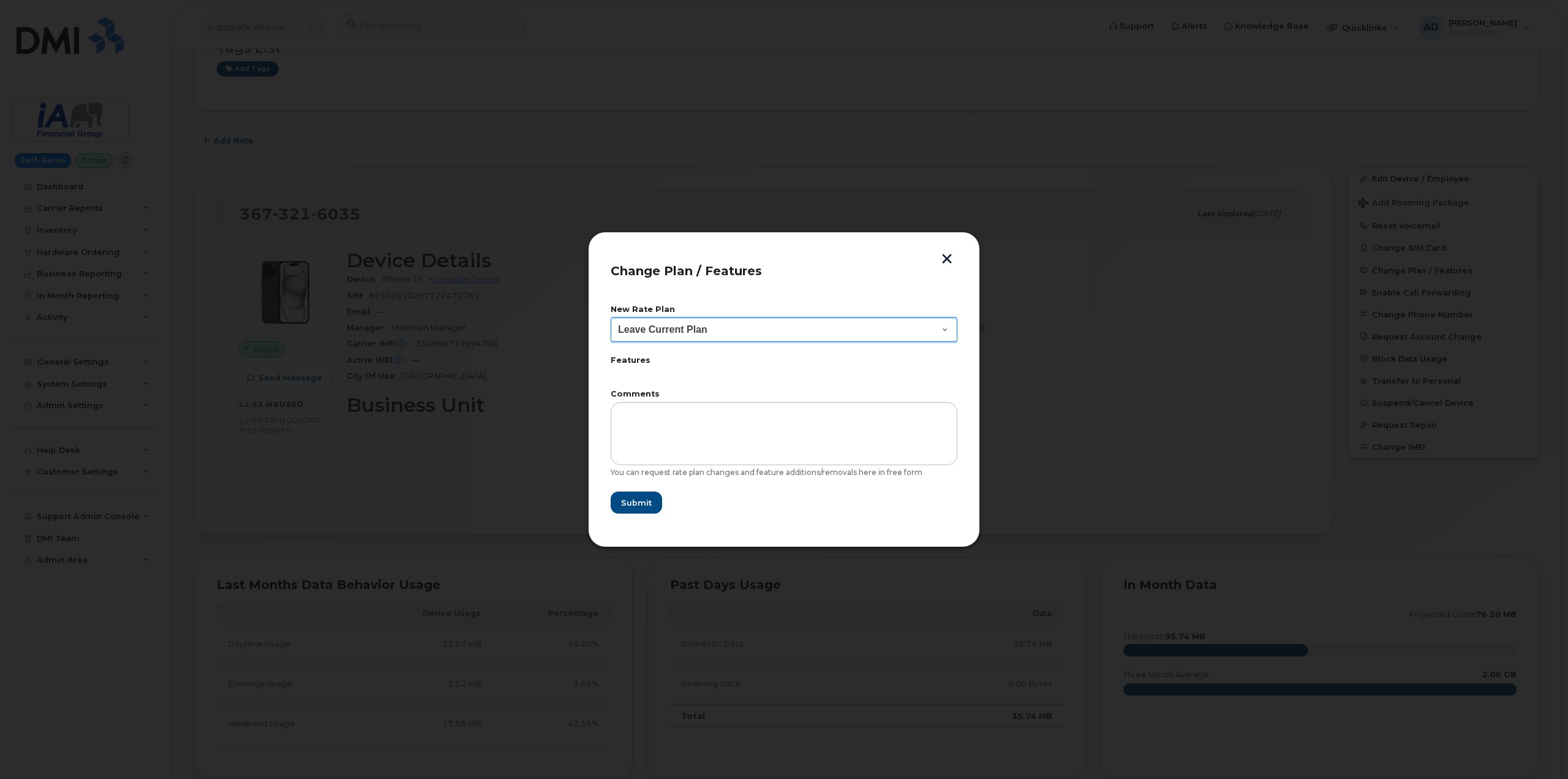
click at [792, 329] on select "Leave Current Plan BYOD Smartshare Plus NA 10GB 30 Smartshare Plus 10GB Data Sm…" at bounding box center [784, 330] width 347 height 25
click at [964, 181] on div at bounding box center [784, 389] width 1568 height 779
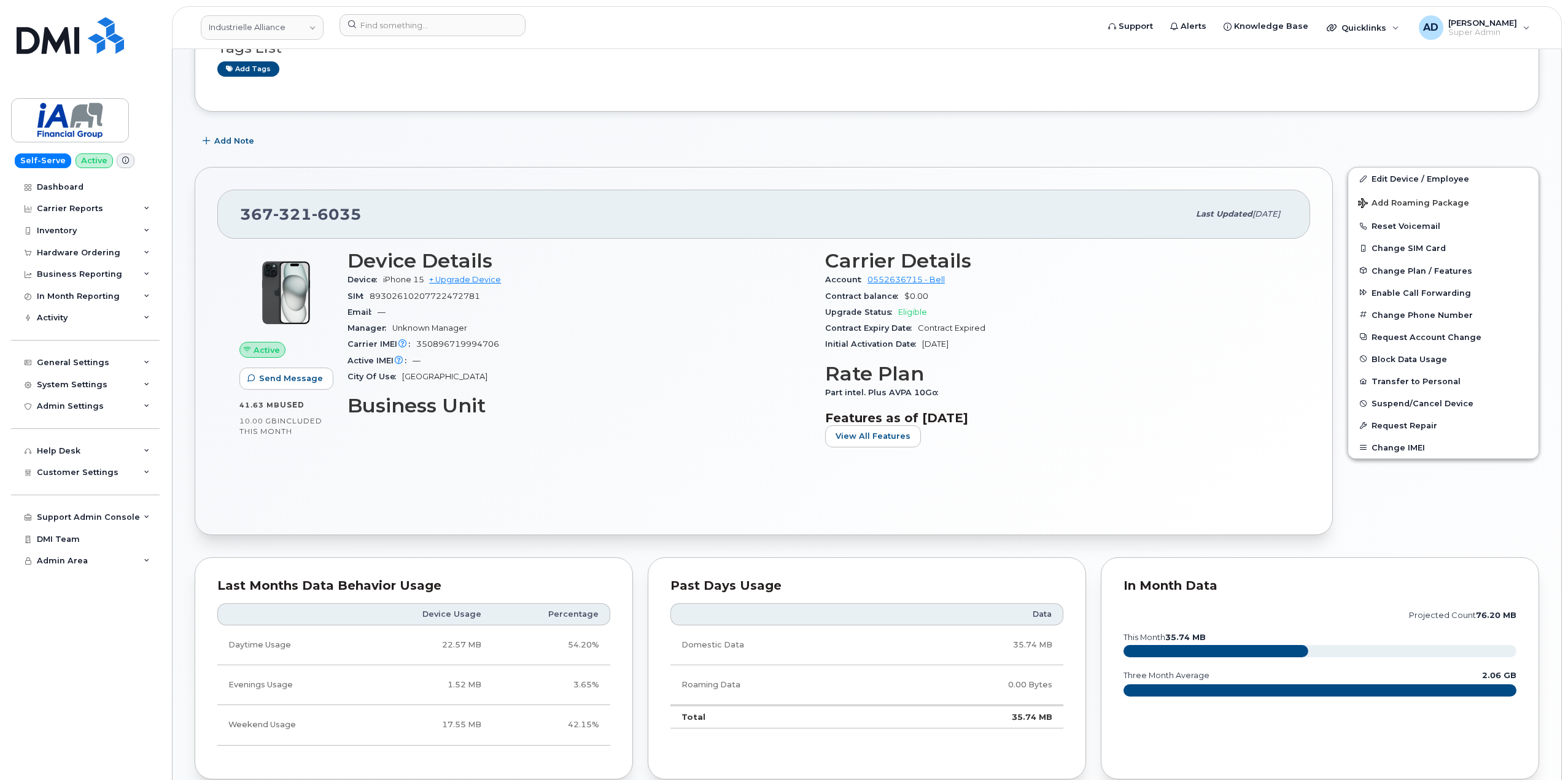
scroll to position [0, 0]
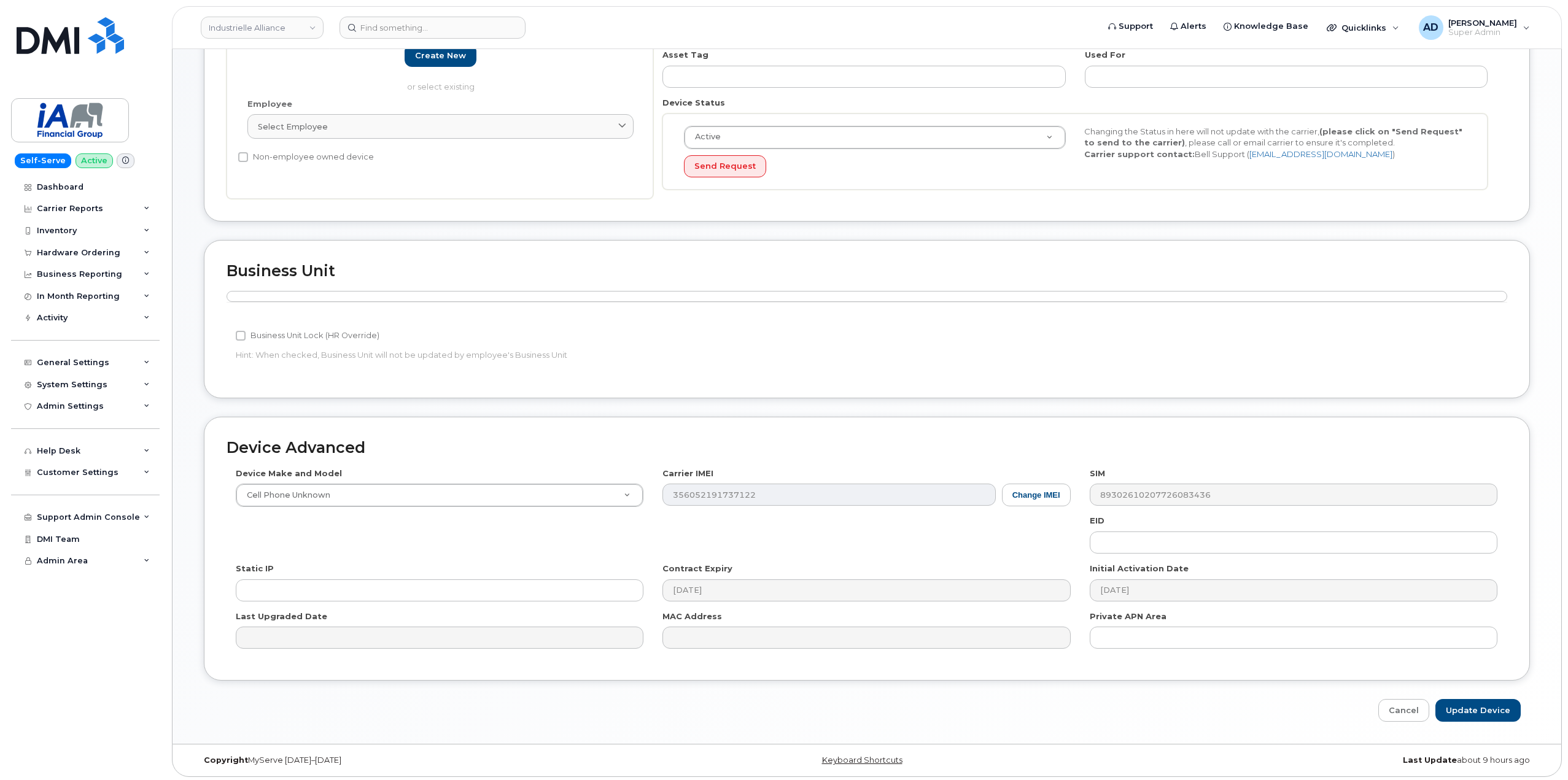
scroll to position [261, 0]
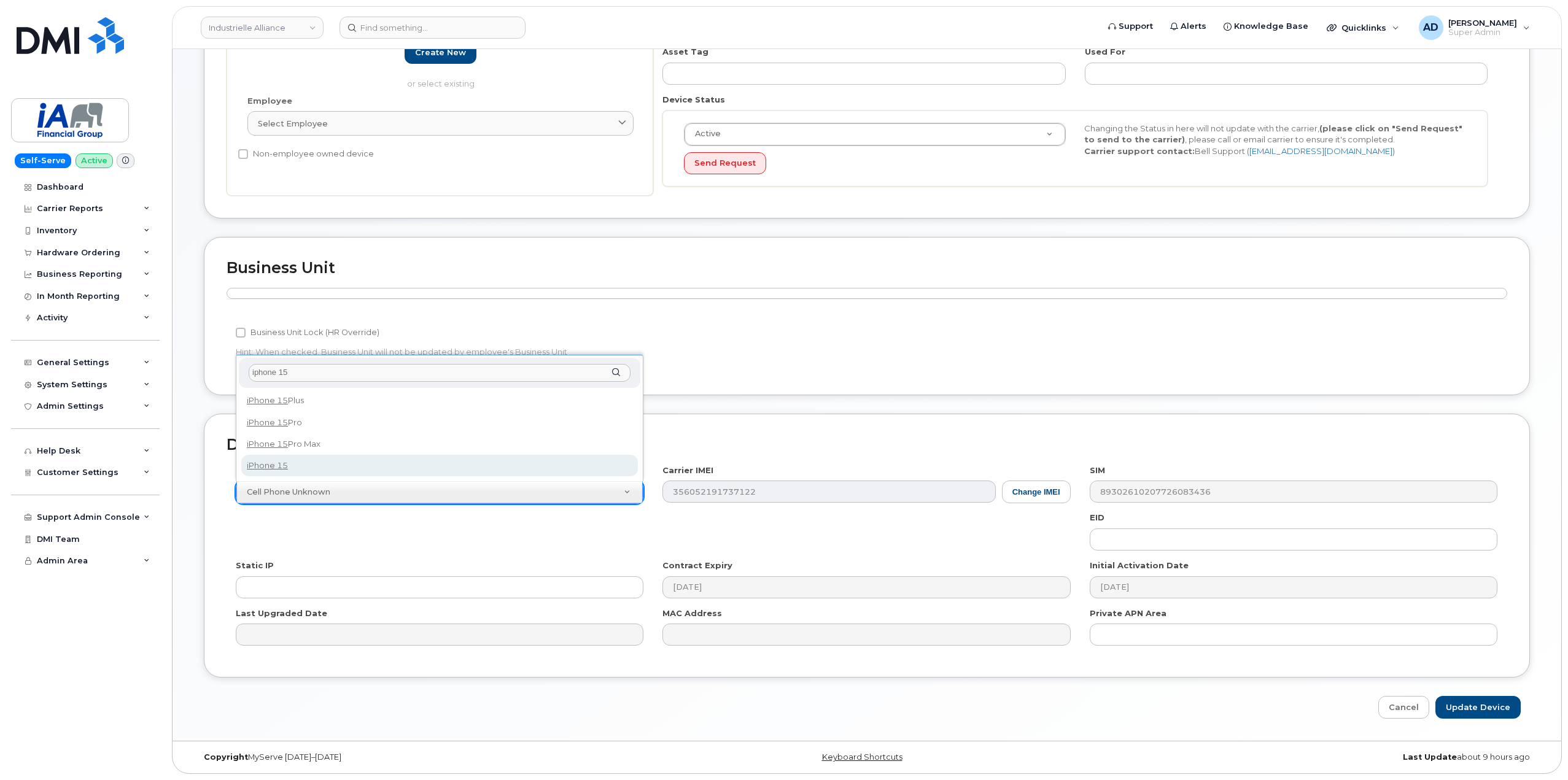
type input "iphone 15"
select select "3031"
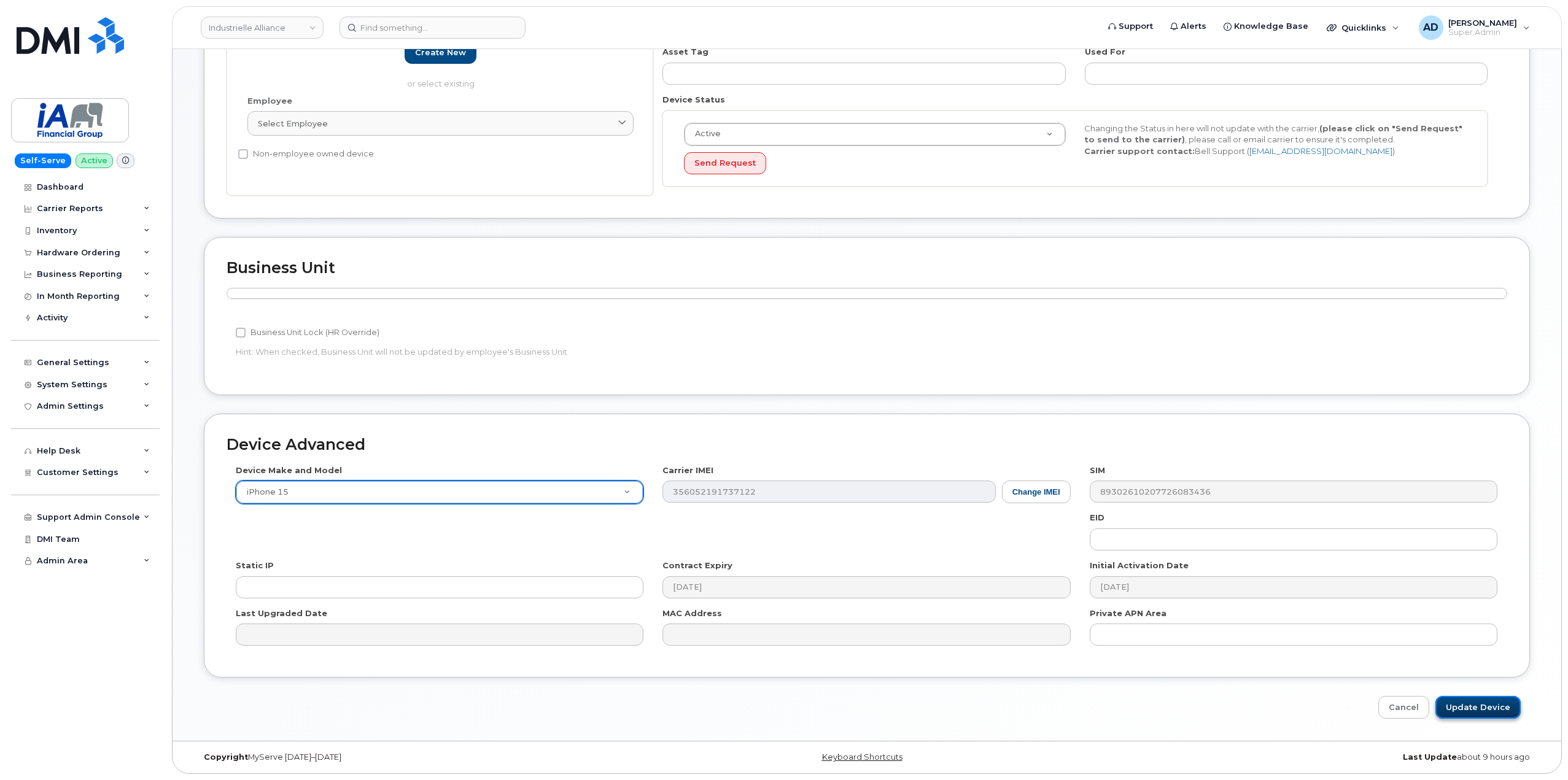
click at [1485, 703] on input "Update Device" at bounding box center [1477, 707] width 85 height 23
type input "Saving..."
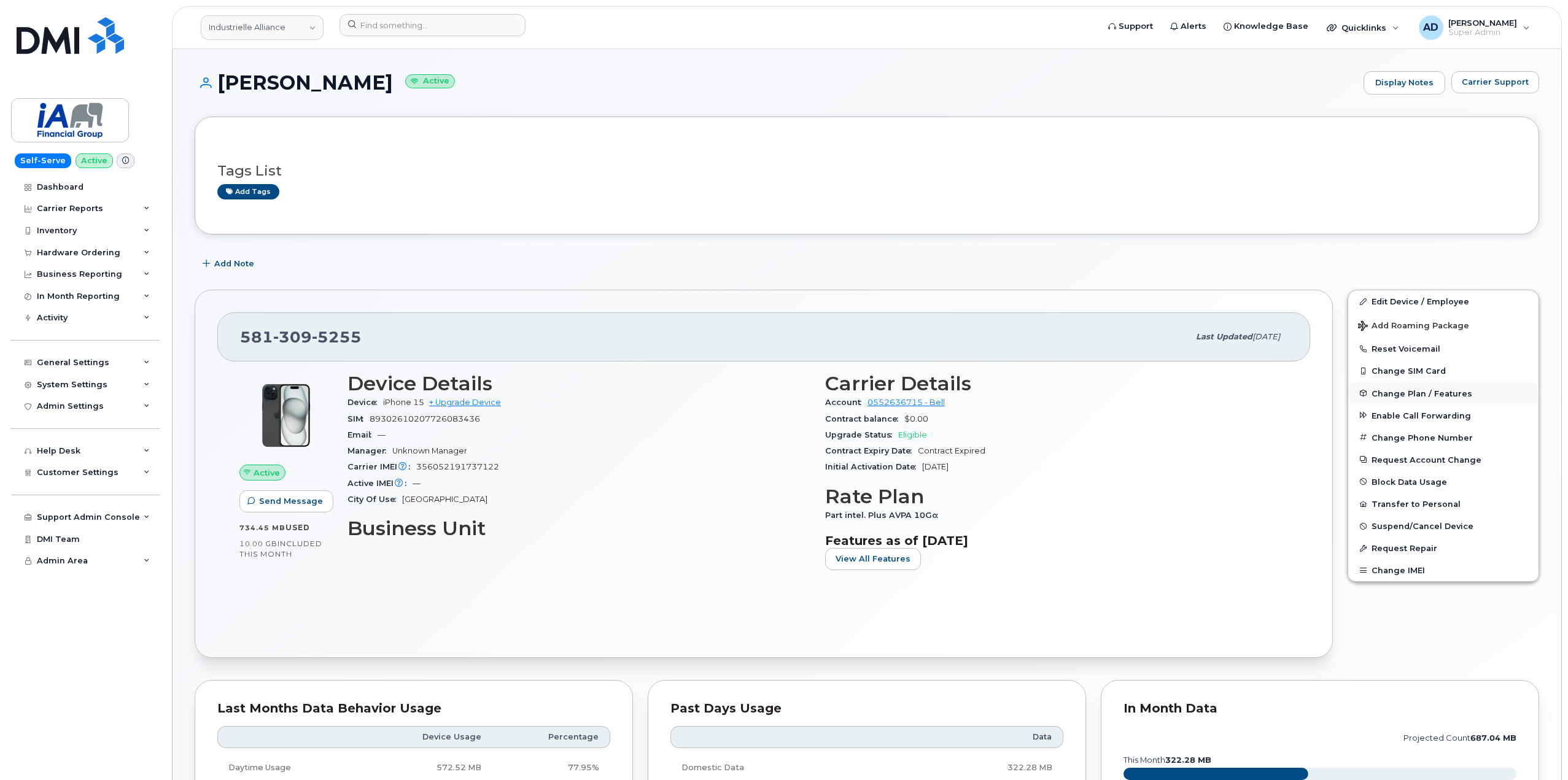
click at [1420, 393] on span "Change Plan / Features" at bounding box center [1422, 393] width 101 height 9
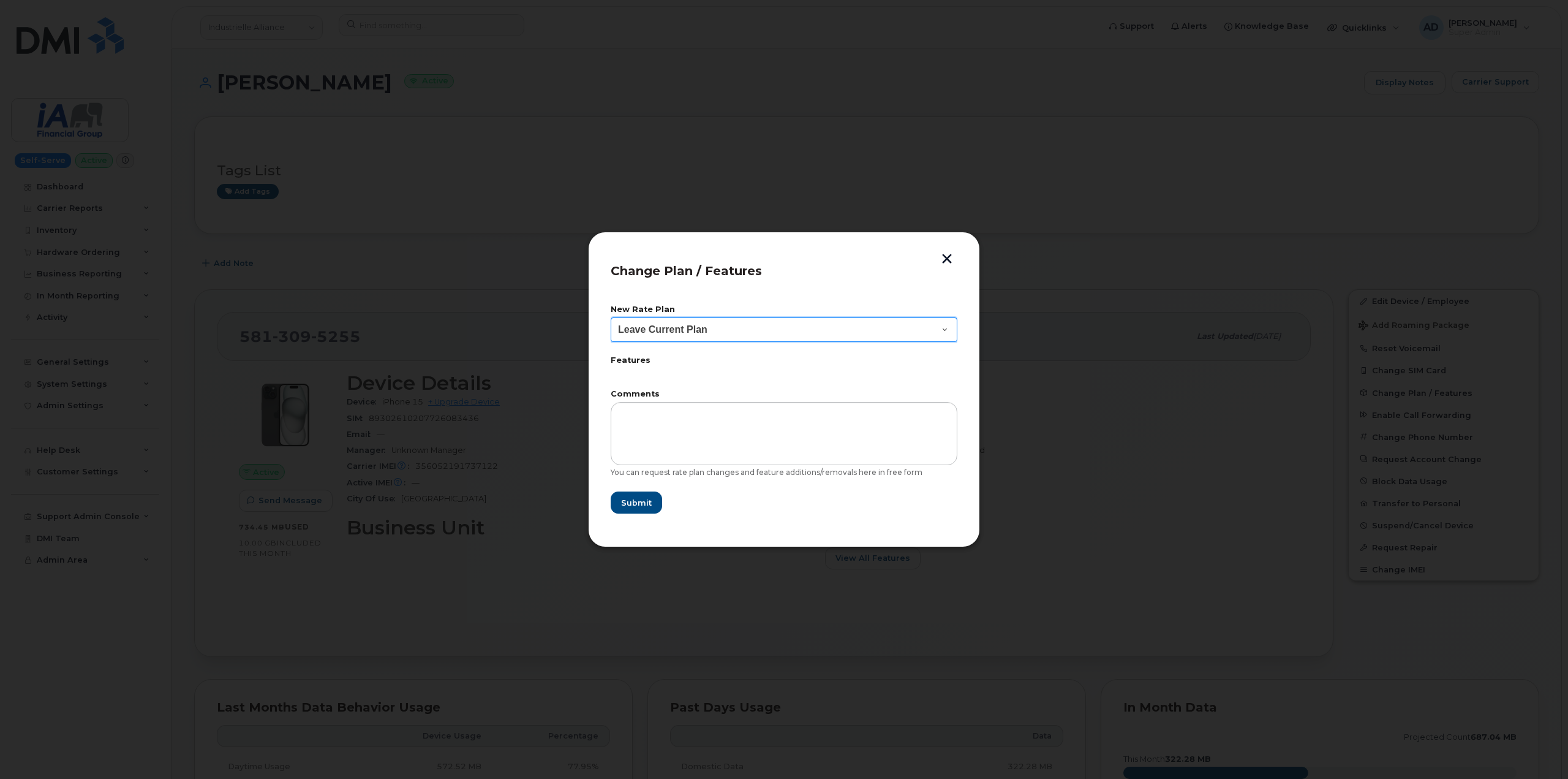
drag, startPoint x: 796, startPoint y: 325, endPoint x: 806, endPoint y: 331, distance: 11.7
click at [796, 325] on select "Leave Current Plan BYOD Smartshare Plus NA 10GB 30 Smartshare Plus 10GB Data Sm…" at bounding box center [784, 330] width 347 height 25
click at [1044, 181] on div at bounding box center [784, 389] width 1568 height 779
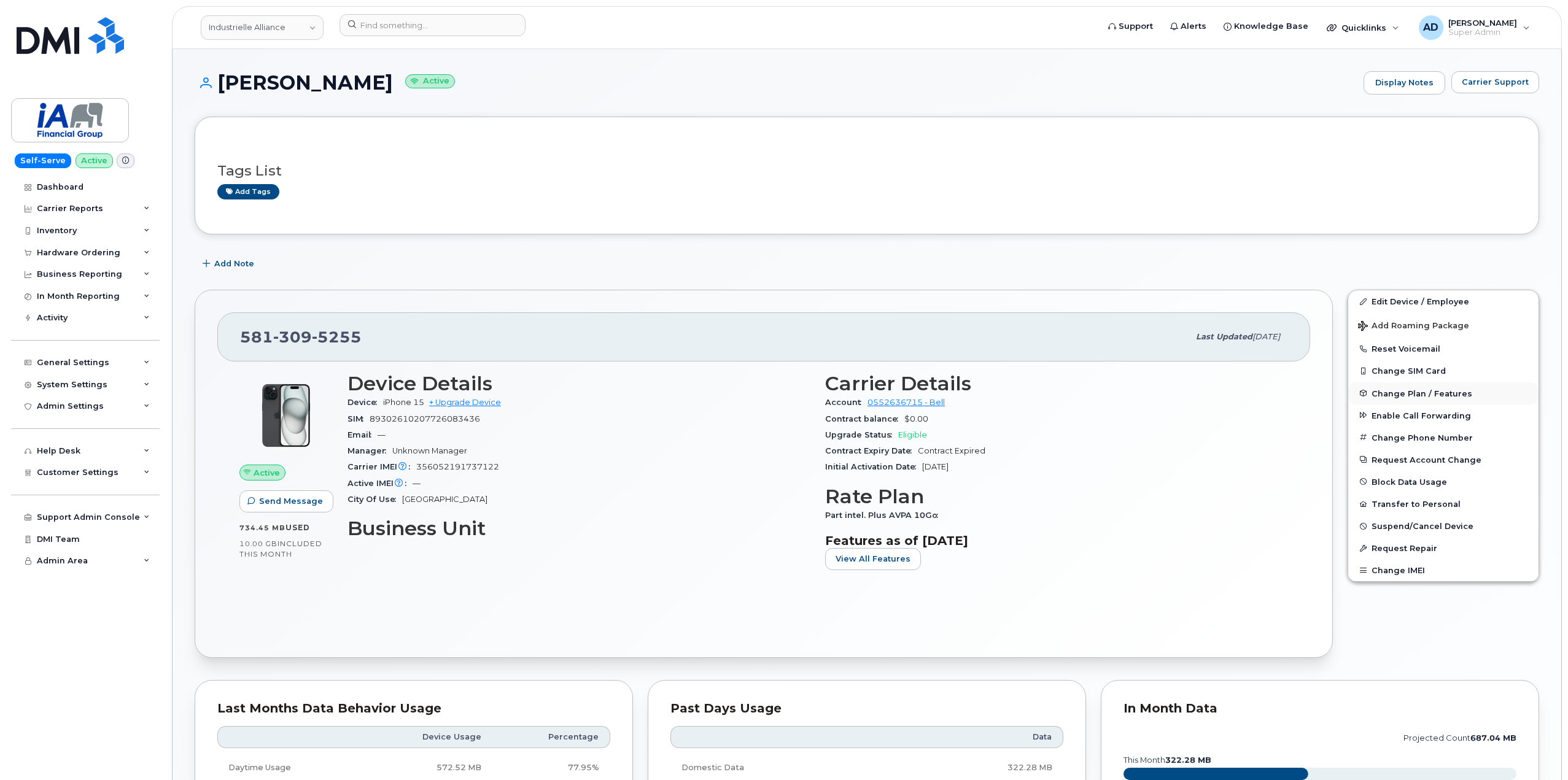
click at [1465, 397] on span "Change Plan / Features" at bounding box center [1422, 393] width 101 height 9
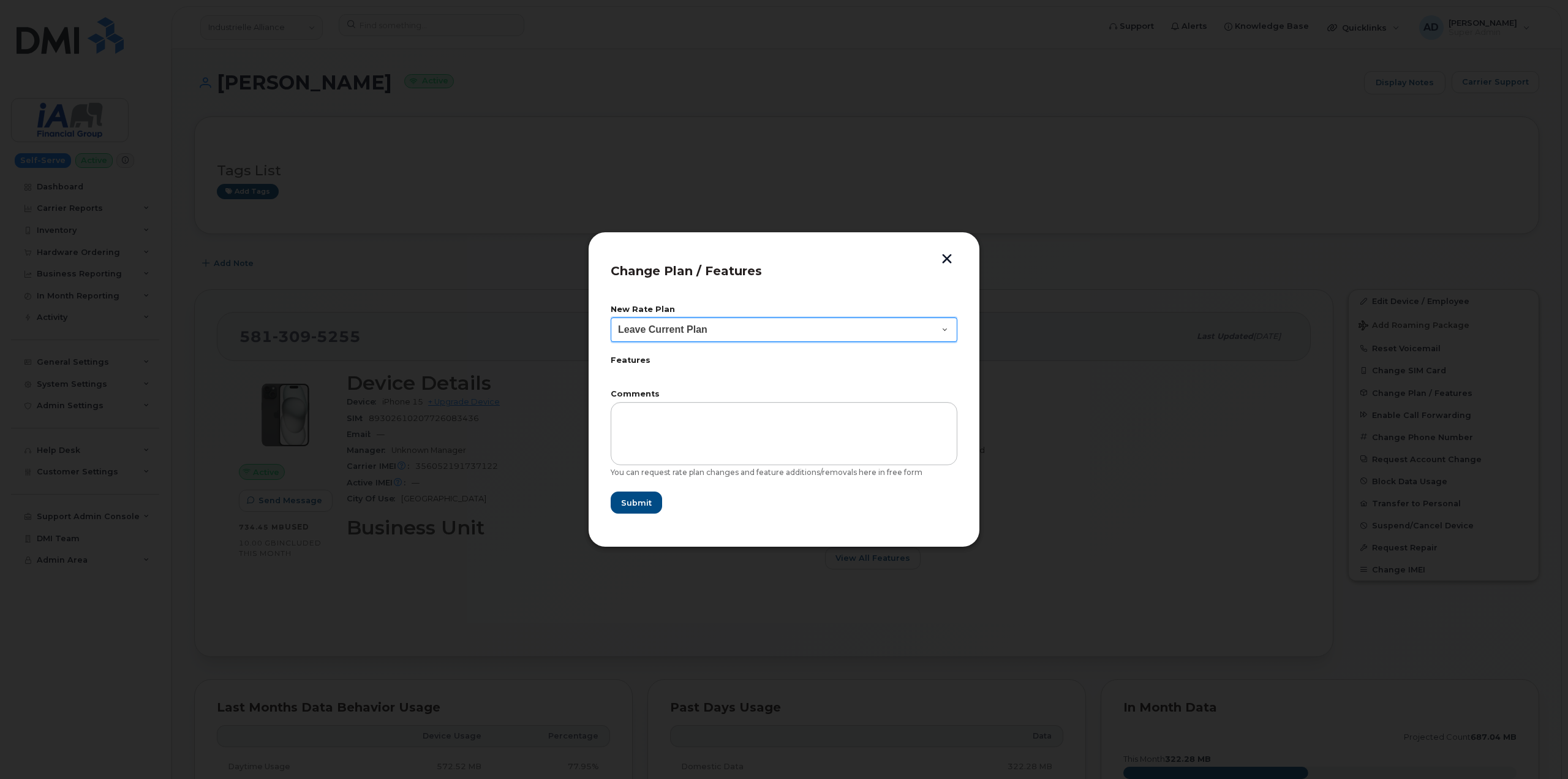
click at [815, 323] on select "Leave Current Plan BYOD Smartshare Plus NA 10GB 30 Smartshare Plus 10GB Data Sm…" at bounding box center [784, 330] width 347 height 25
click at [917, 329] on select "Leave Current Plan BYOD Smartshare Plus NA 10GB 30 Smartshare Plus 10GB Data Sm…" at bounding box center [784, 330] width 347 height 25
click at [937, 257] on div "Change Plan / Features New Rate Plan Leave Current Plan BYOD Smartshare Plus NA…" at bounding box center [784, 390] width 392 height 316
click at [946, 257] on button "button" at bounding box center [946, 260] width 18 height 13
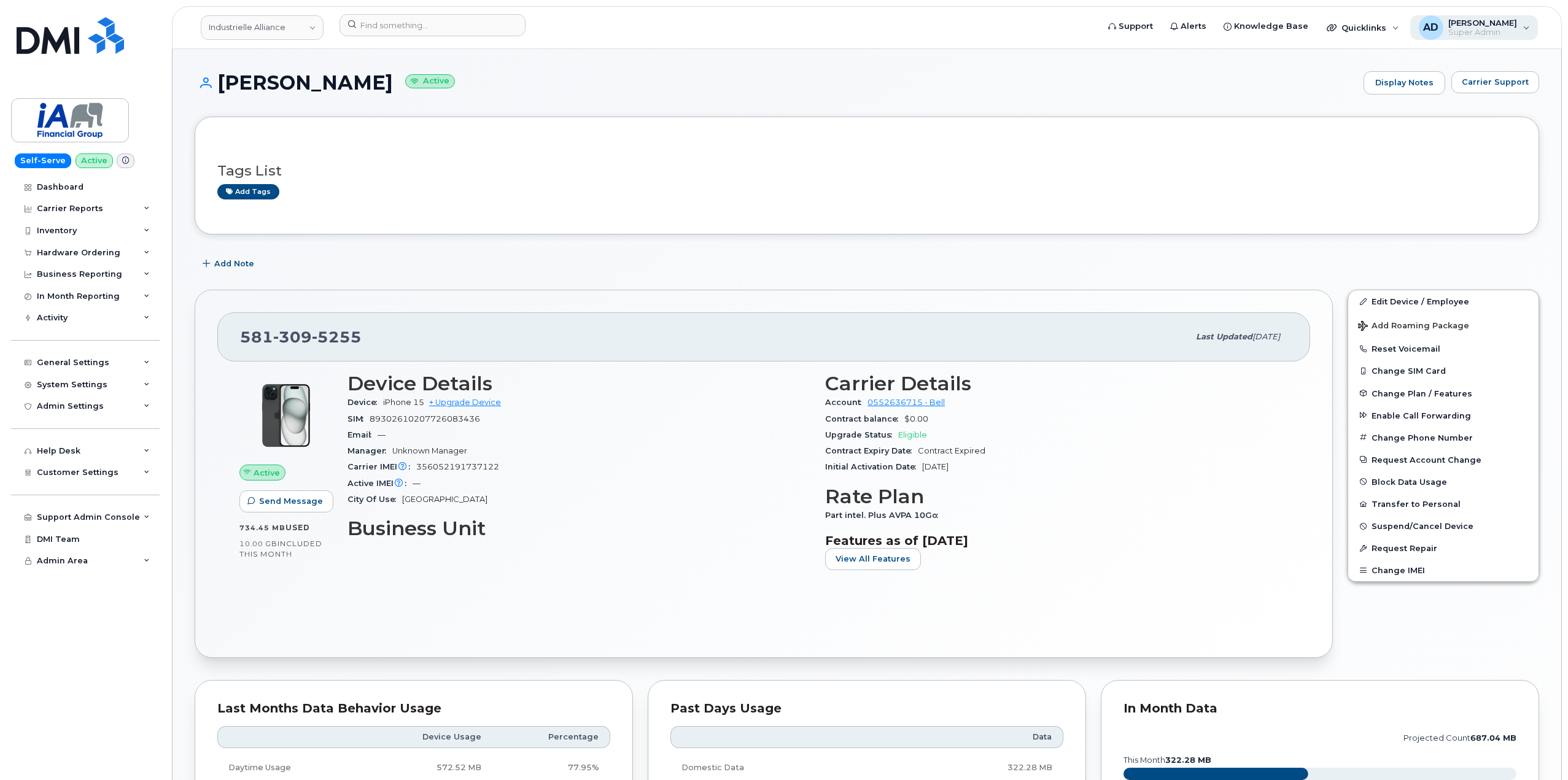
click at [1484, 35] on span "Super Admin" at bounding box center [1482, 32] width 69 height 10
